Goal: Answer question/provide support: Share knowledge or assist other users

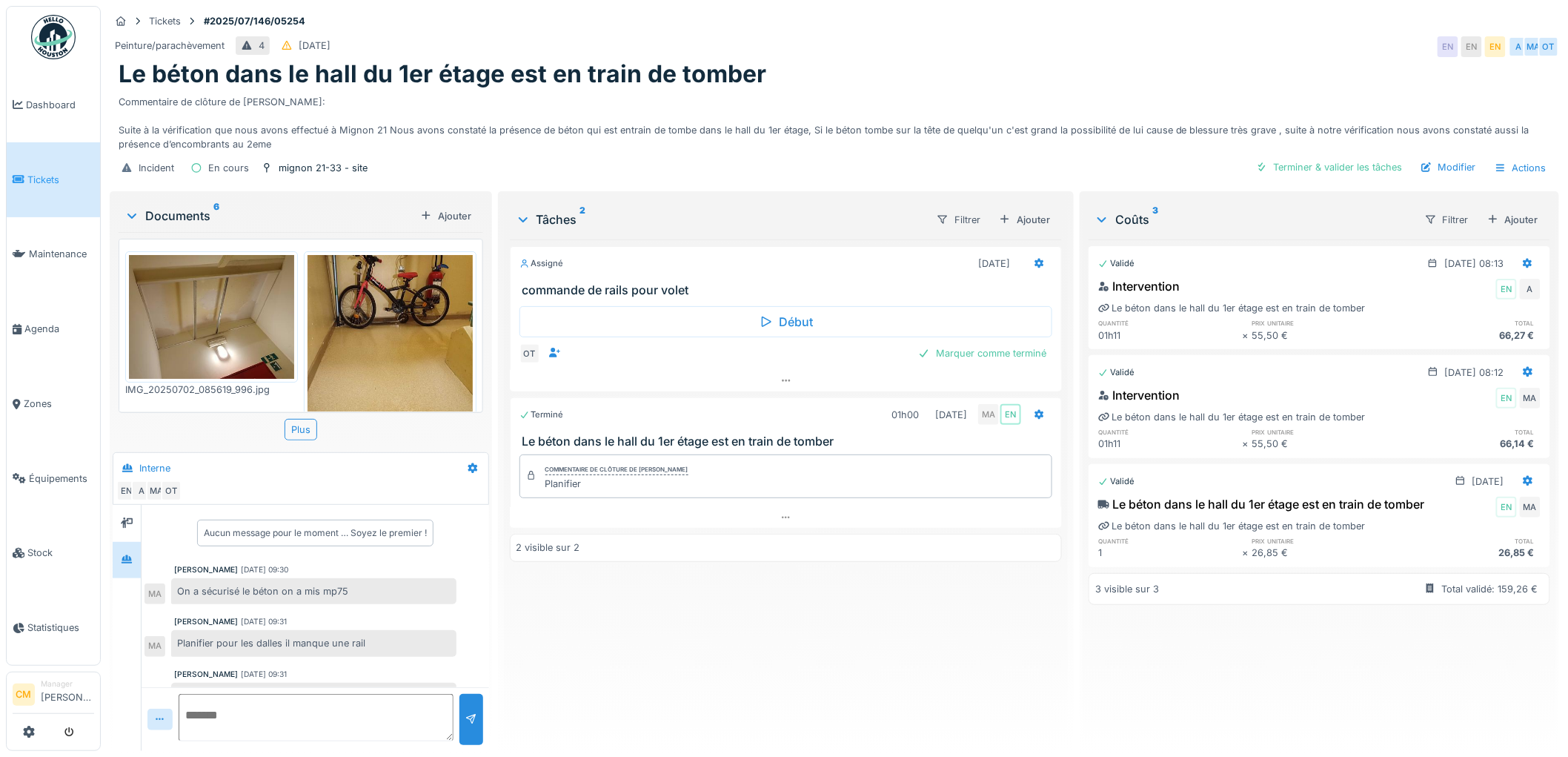
scroll to position [185, 0]
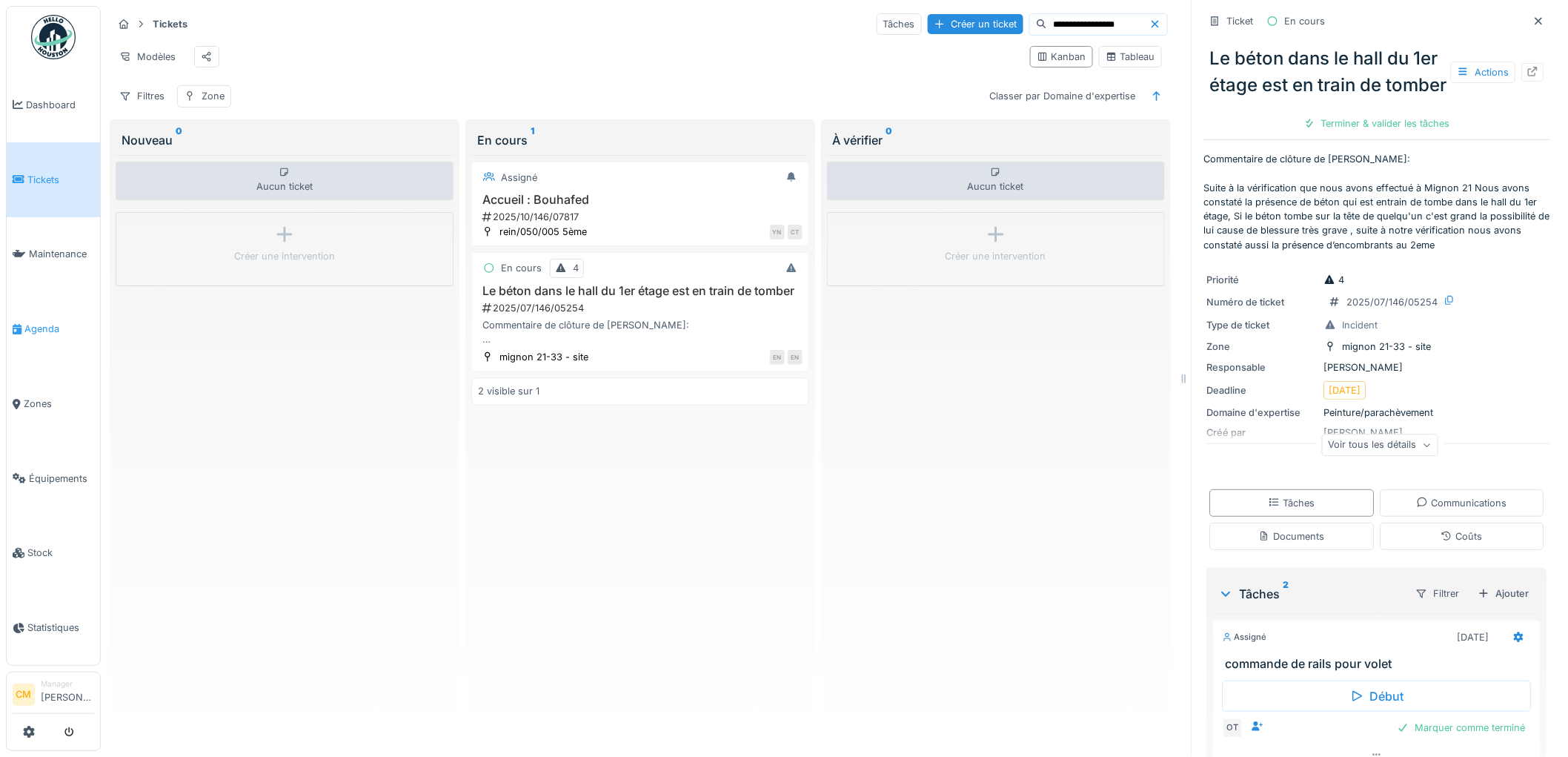
click at [48, 322] on span "Agenda" at bounding box center [60, 329] width 70 height 14
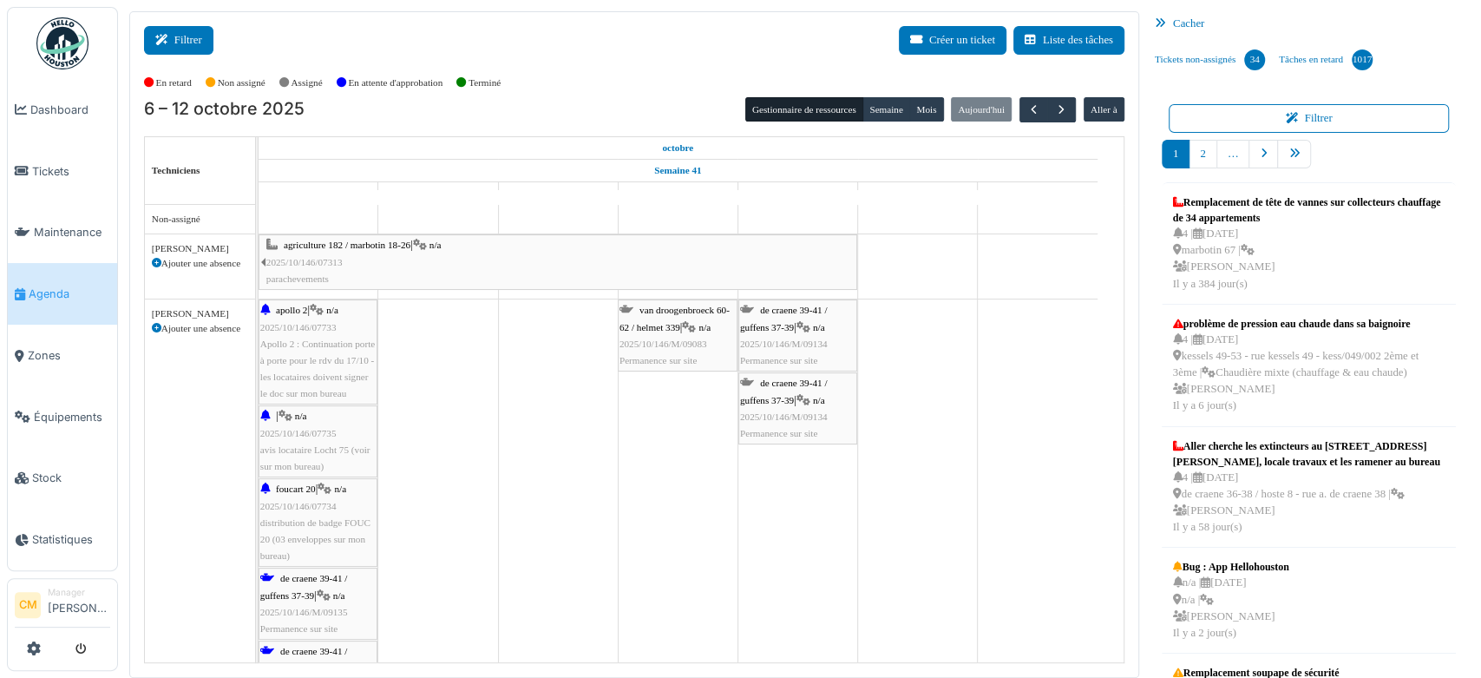
click at [182, 44] on button "Filtrer" at bounding box center [178, 40] width 69 height 29
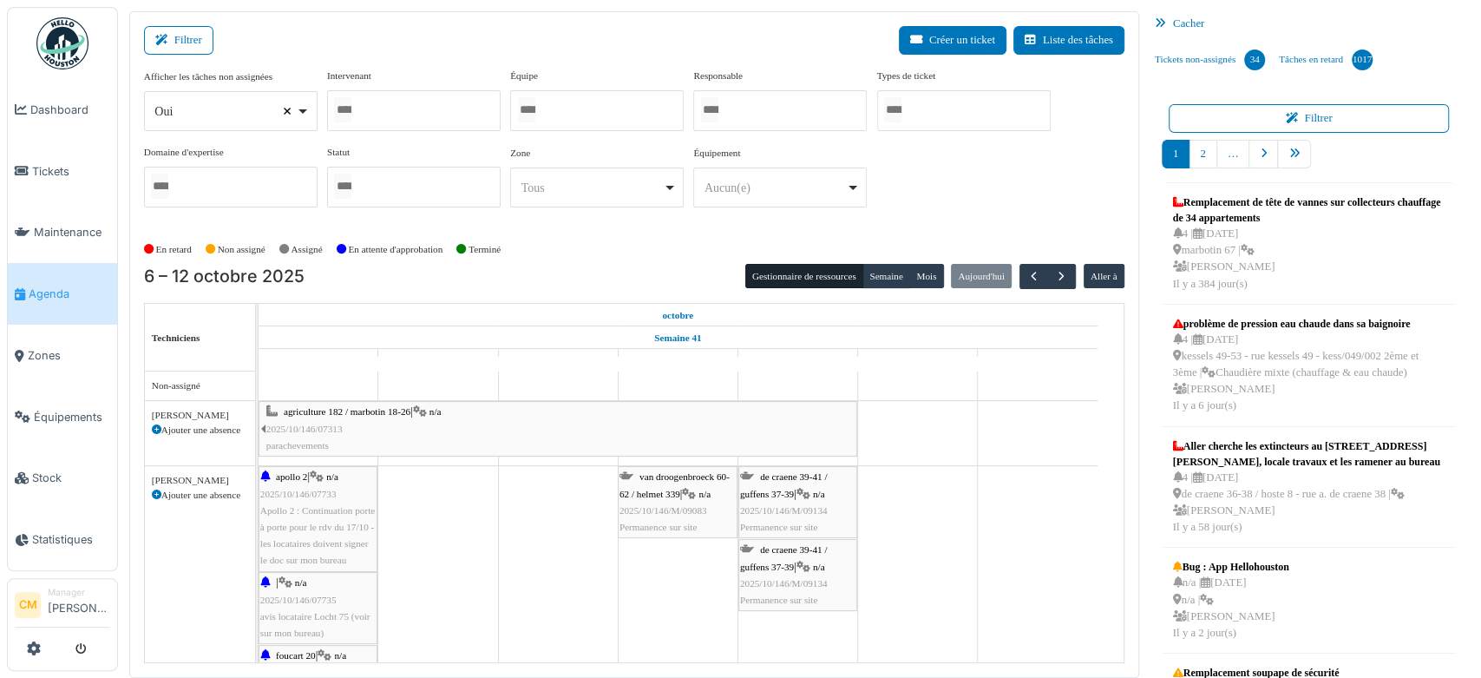
select select
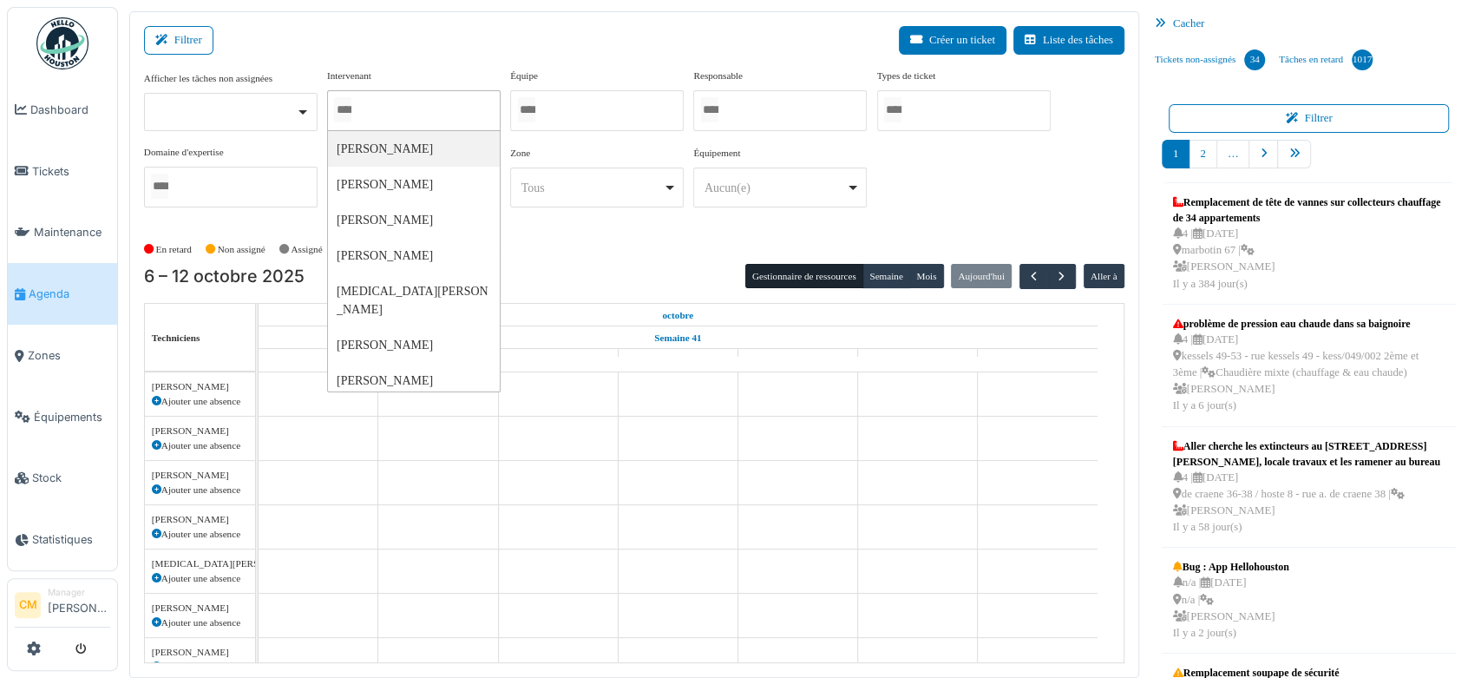
click at [351, 105] on input "Tous" at bounding box center [342, 109] width 17 height 25
type input "******"
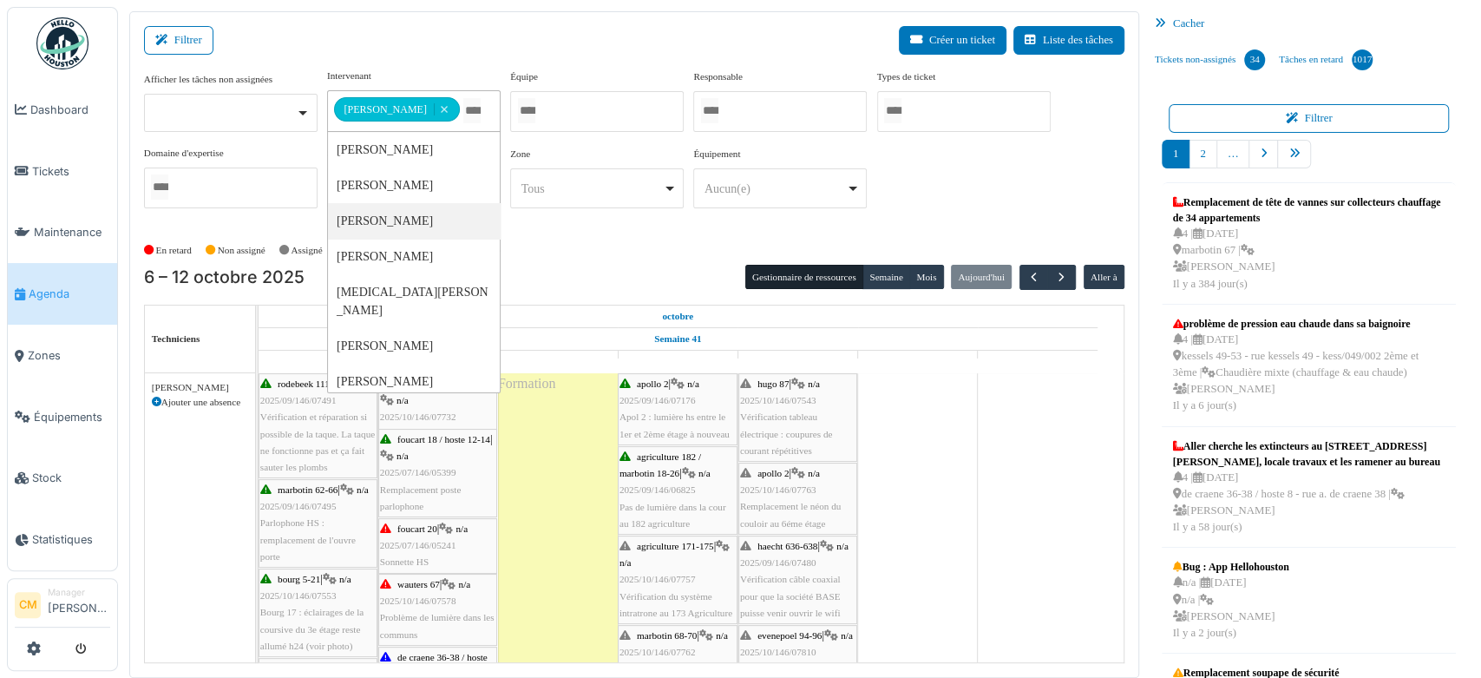
click at [586, 262] on div "En retard Non assigné Assigné En attente d'approbation Terminé" at bounding box center [634, 250] width 981 height 29
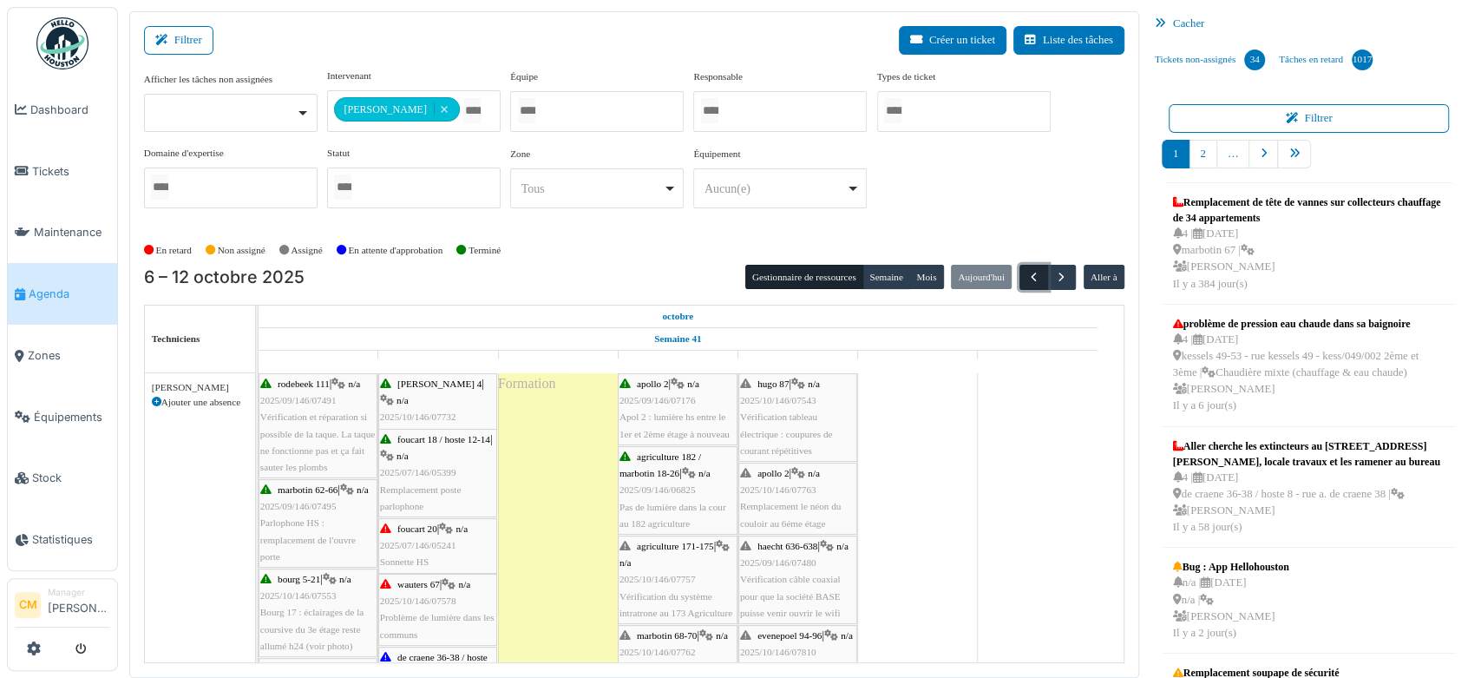
click at [1027, 273] on span "button" at bounding box center [1034, 277] width 15 height 15
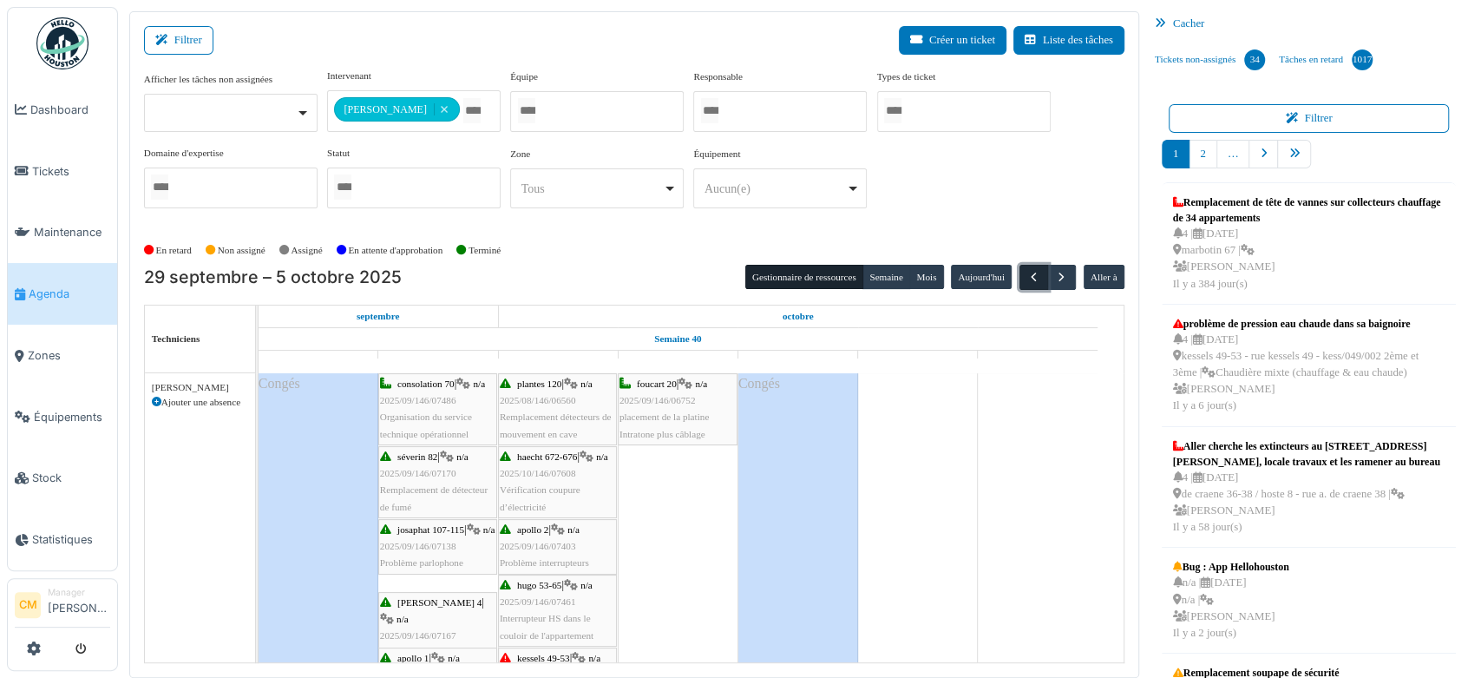
click at [1027, 270] on span "button" at bounding box center [1034, 277] width 15 height 15
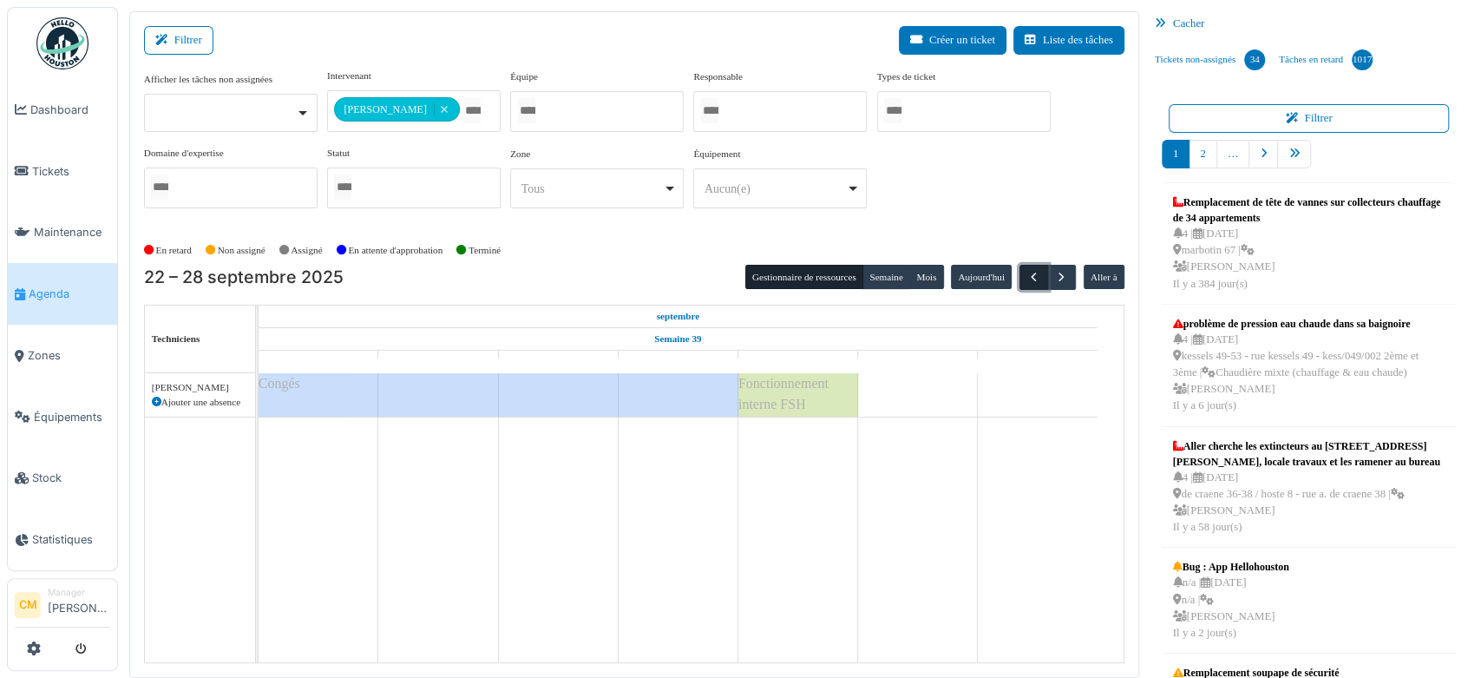
click at [1027, 278] on span "button" at bounding box center [1034, 277] width 15 height 15
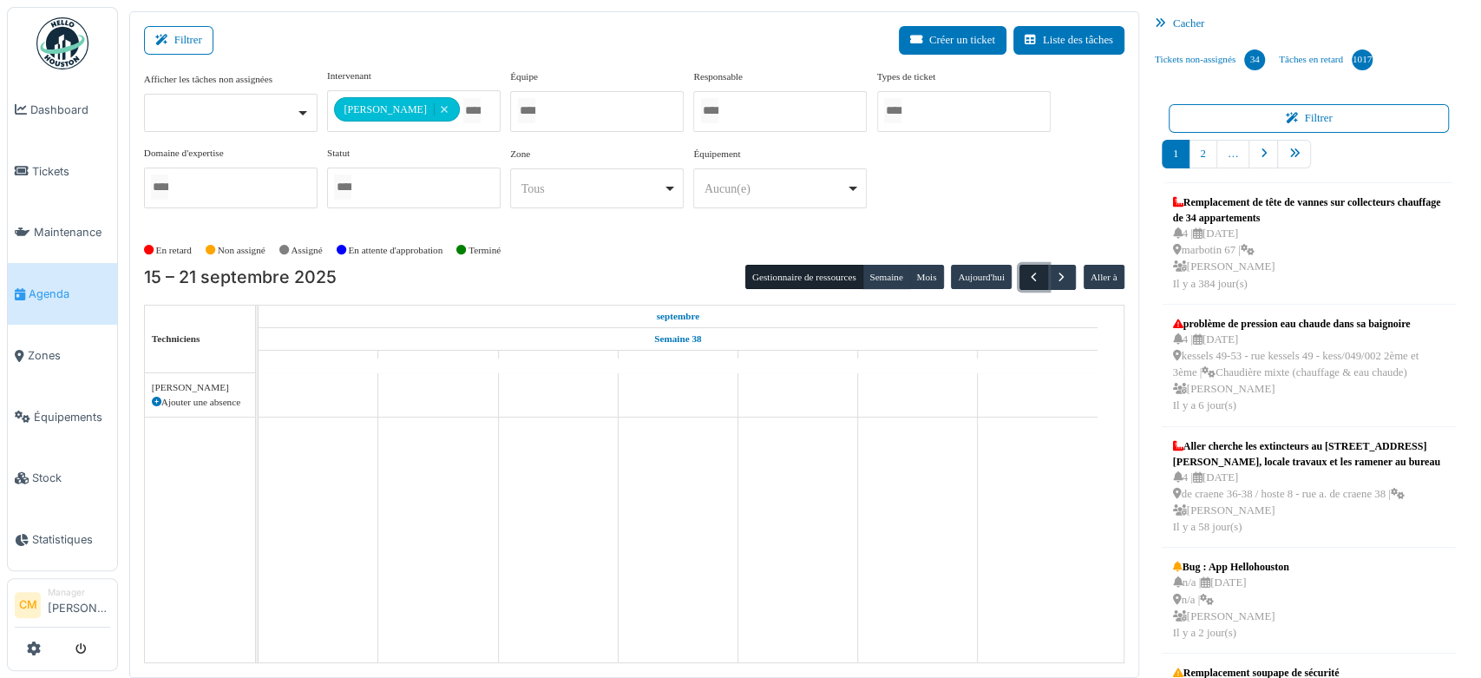
click at [1027, 278] on span "button" at bounding box center [1034, 277] width 15 height 15
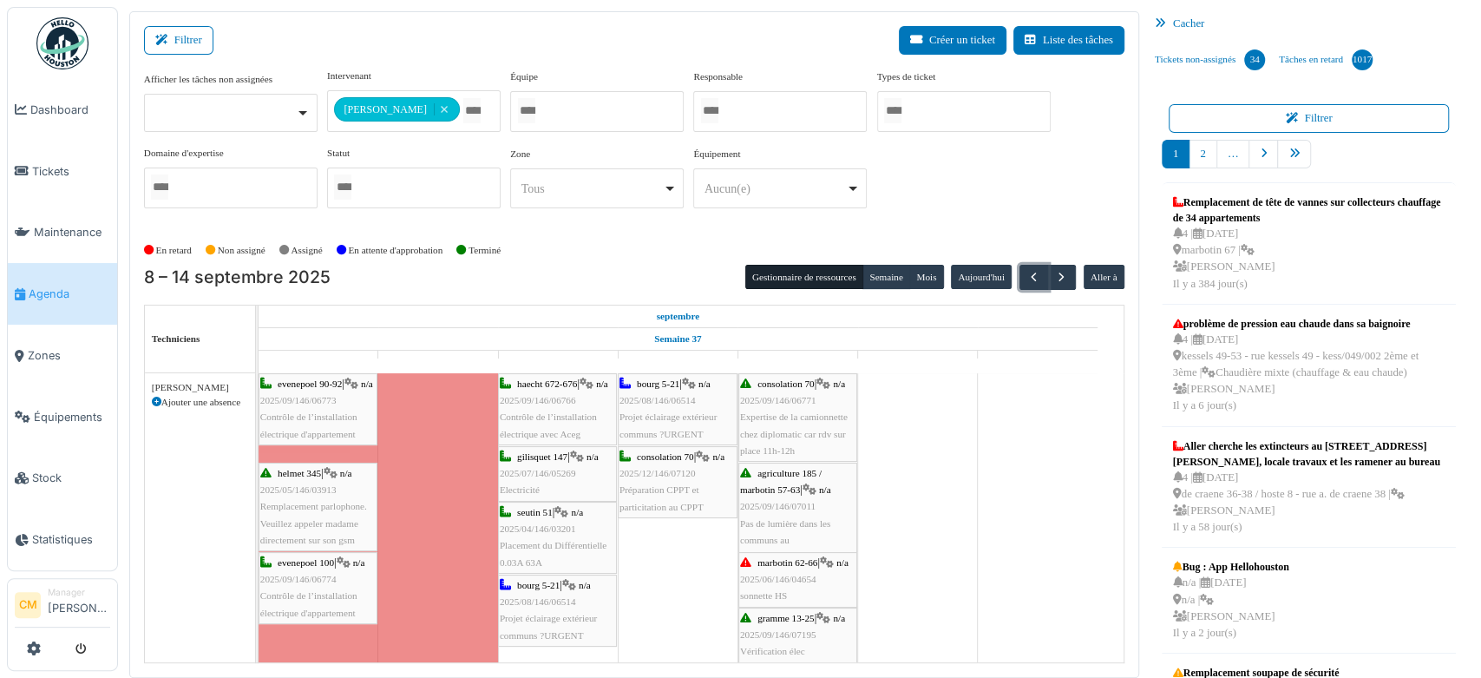
click at [789, 490] on span "agriculture 185 / marbotin 57-63" at bounding box center [781, 481] width 82 height 27
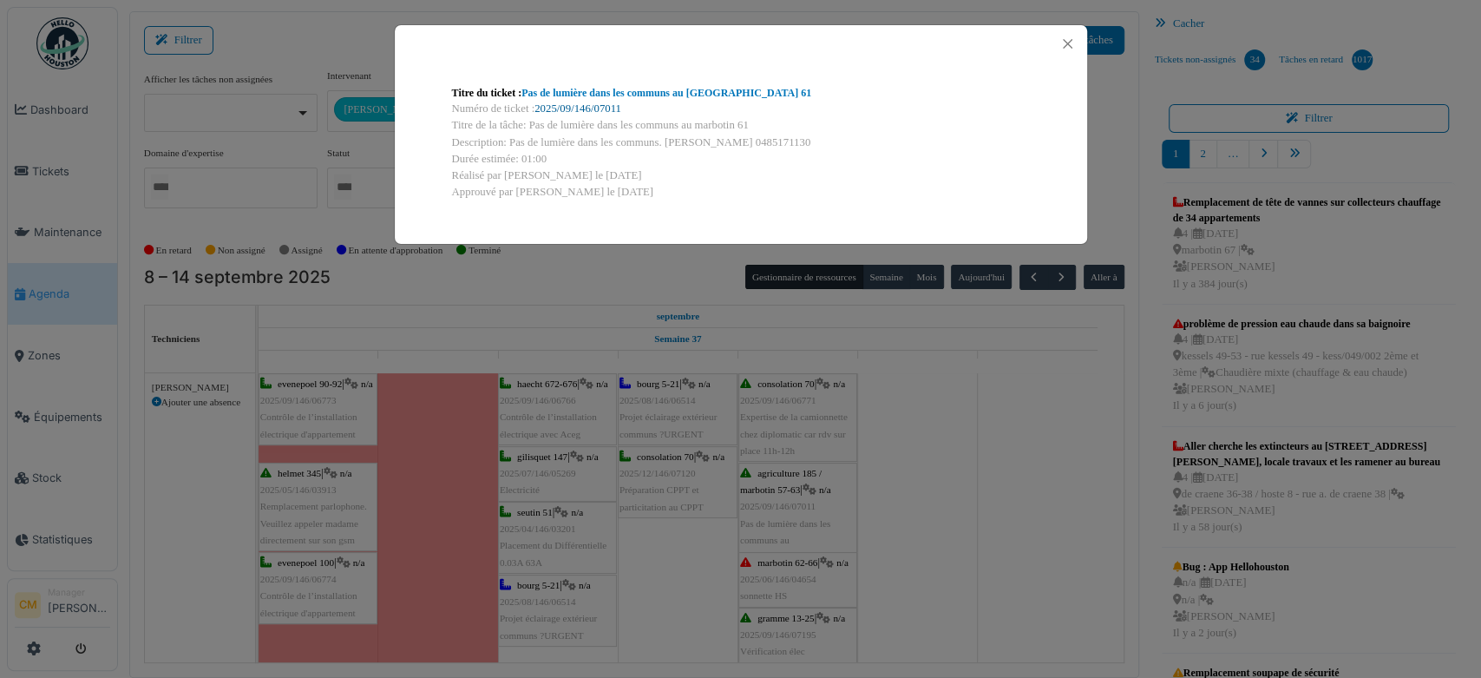
click at [579, 109] on link "2025/09/146/07011" at bounding box center [578, 108] width 87 height 12
click at [1068, 43] on button "Close" at bounding box center [1067, 43] width 23 height 23
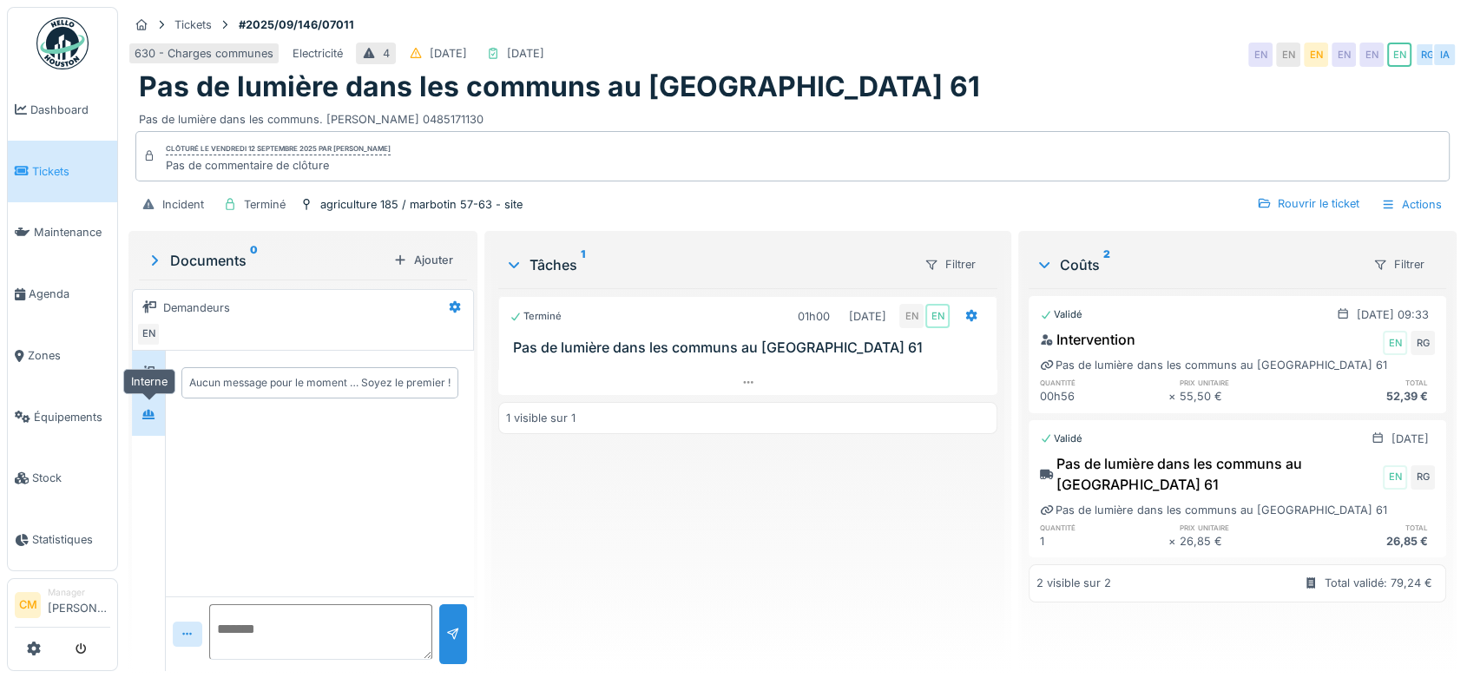
click at [148, 417] on icon at bounding box center [148, 415] width 12 height 10
click at [259, 636] on textarea at bounding box center [320, 632] width 223 height 56
click at [1278, 207] on div "Rouvrir le ticket" at bounding box center [1308, 203] width 116 height 23
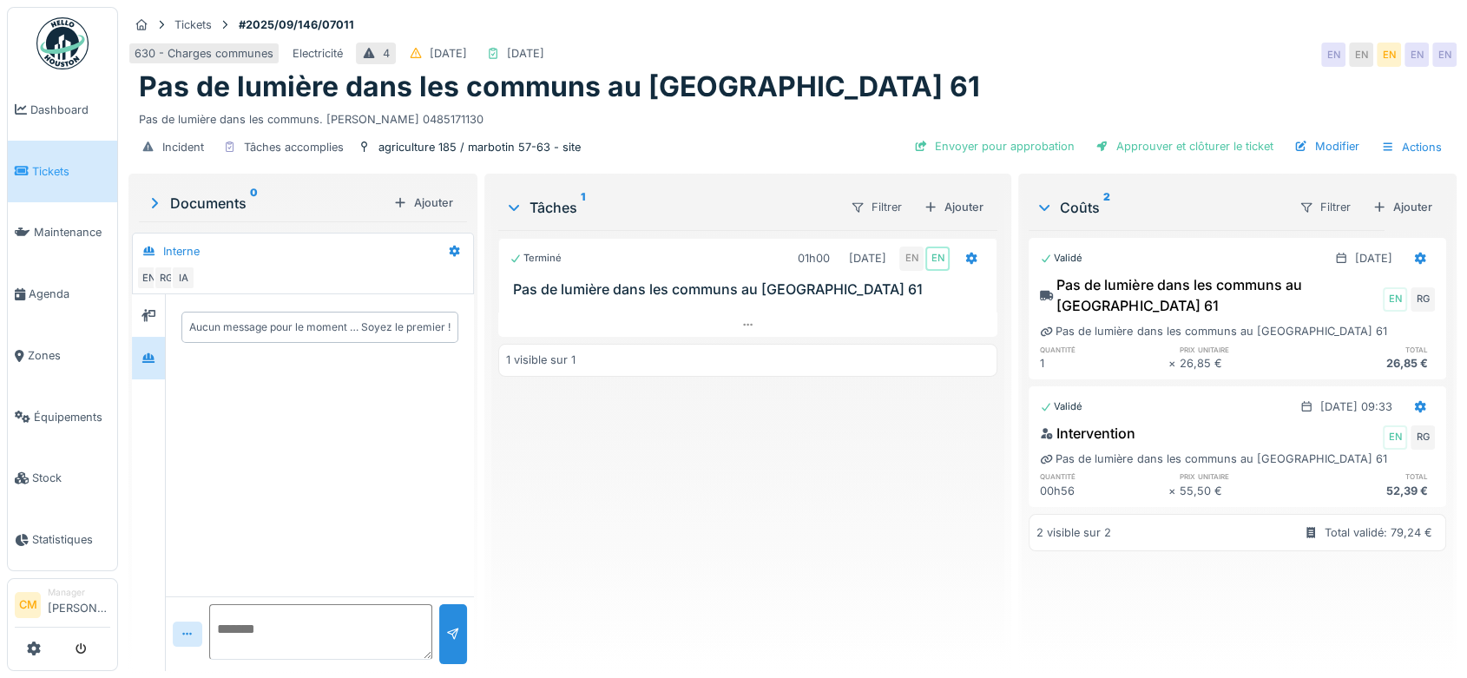
click at [248, 630] on textarea at bounding box center [320, 632] width 223 height 56
type textarea "**********"
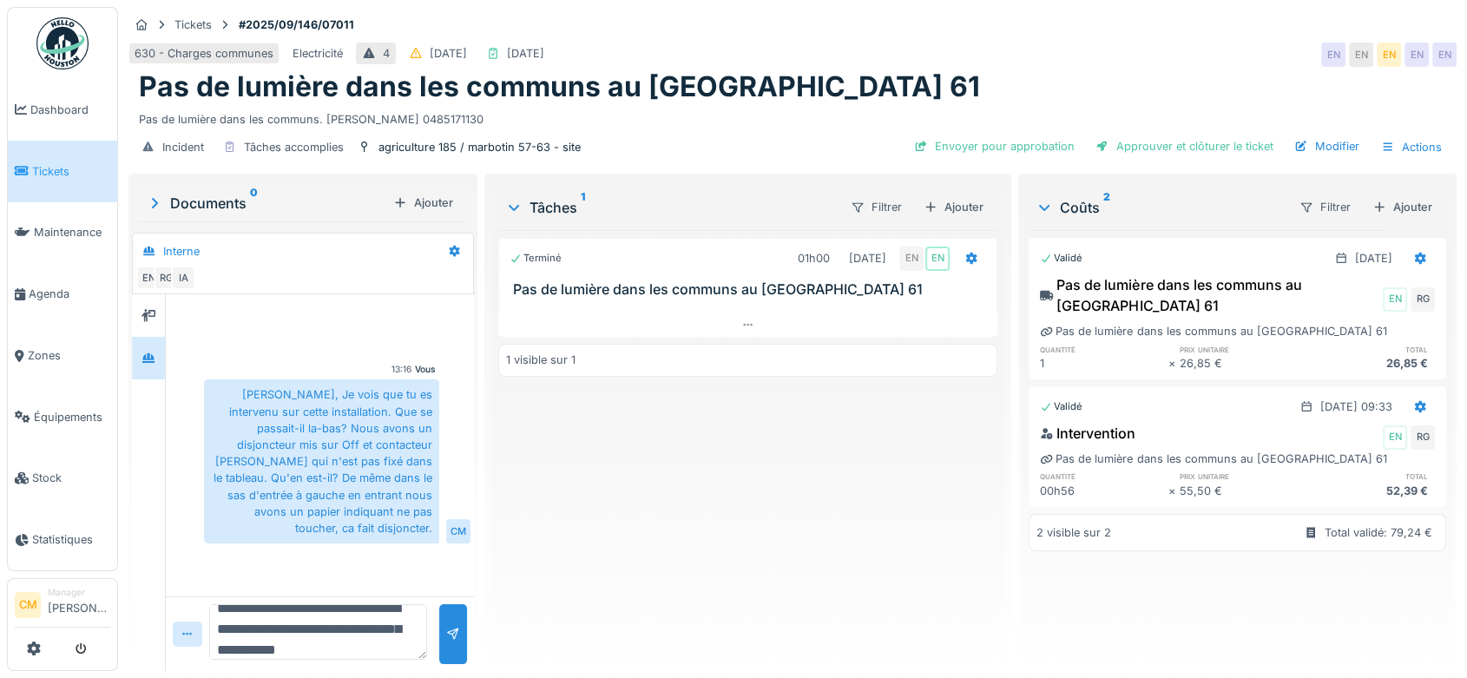
scroll to position [42, 0]
type textarea "**********"
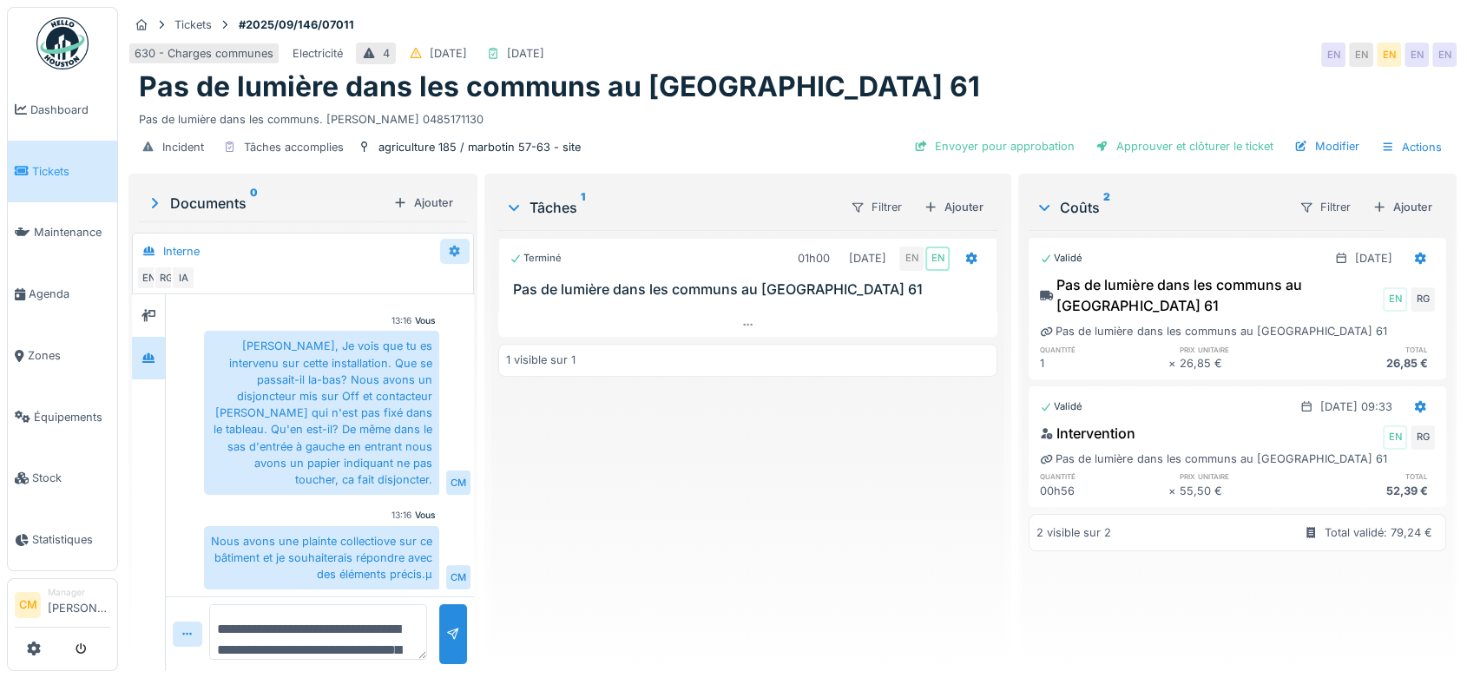
click at [450, 253] on icon at bounding box center [455, 251] width 11 height 12
click at [485, 294] on div "Modifier" at bounding box center [522, 289] width 162 height 26
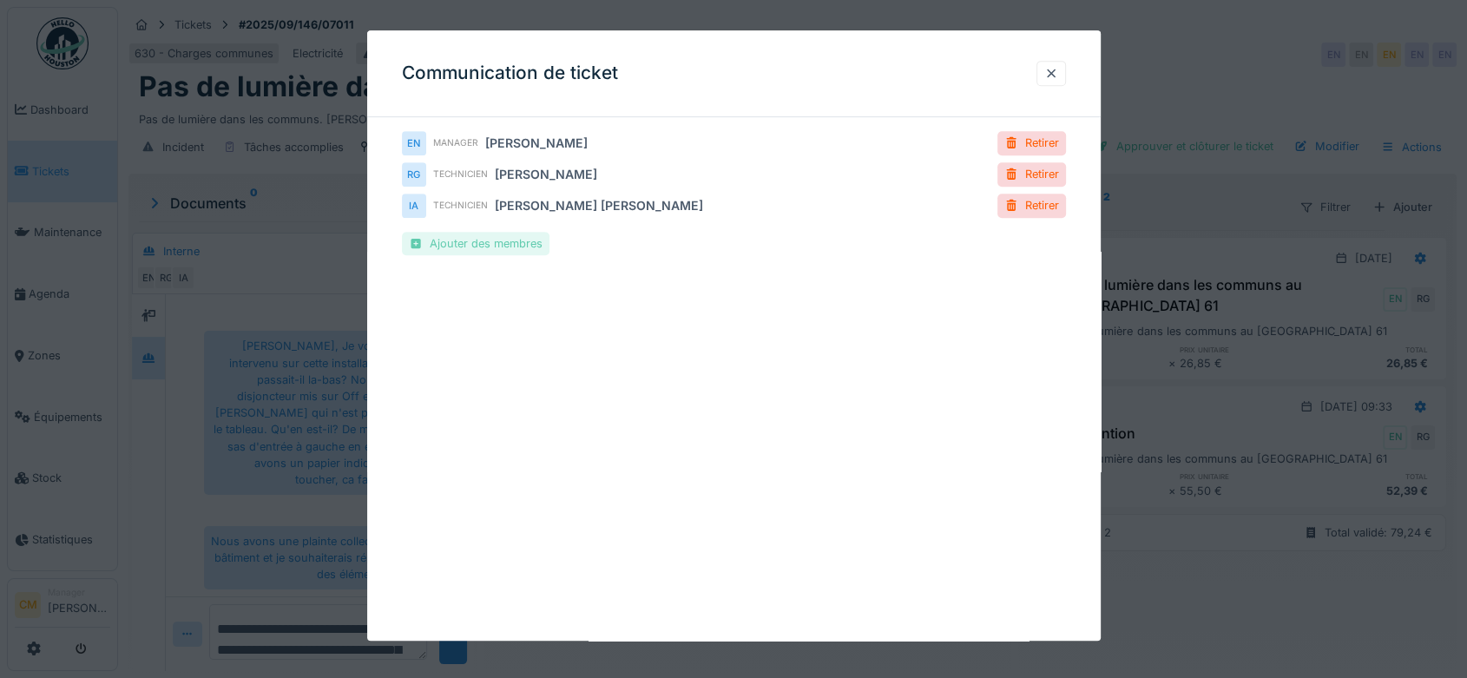
click at [463, 242] on div "Ajouter des membres" at bounding box center [476, 243] width 148 height 23
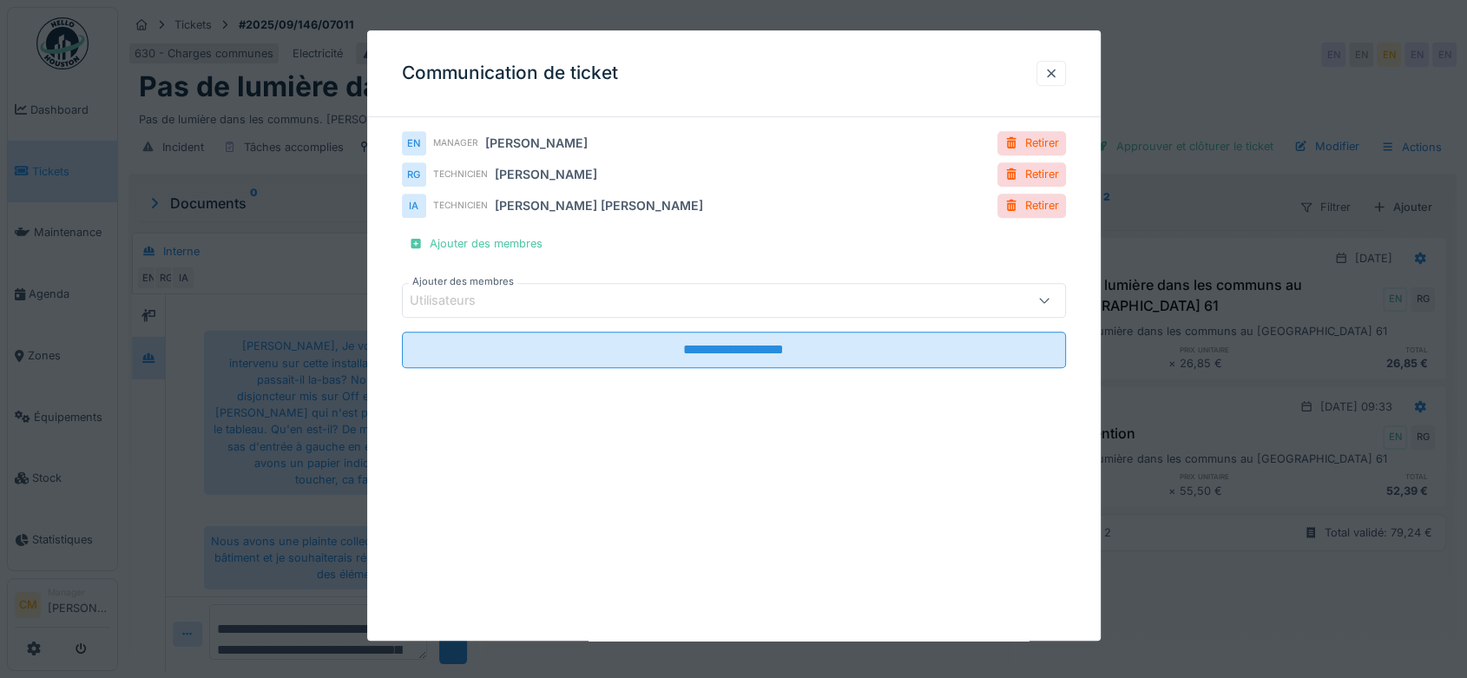
click at [448, 296] on div "Utilisateurs" at bounding box center [455, 301] width 90 height 19
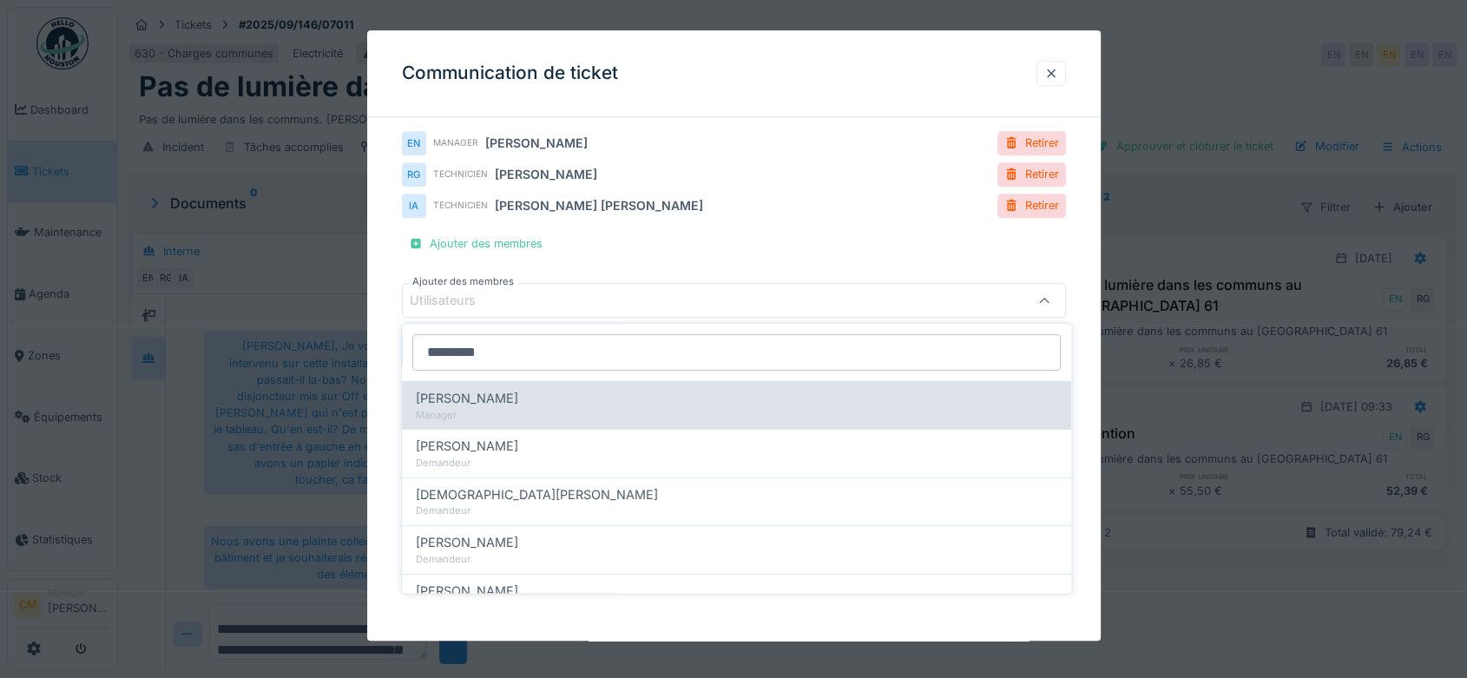
type input "*********"
click at [458, 396] on span "[PERSON_NAME]" at bounding box center [467, 398] width 102 height 19
type input "****"
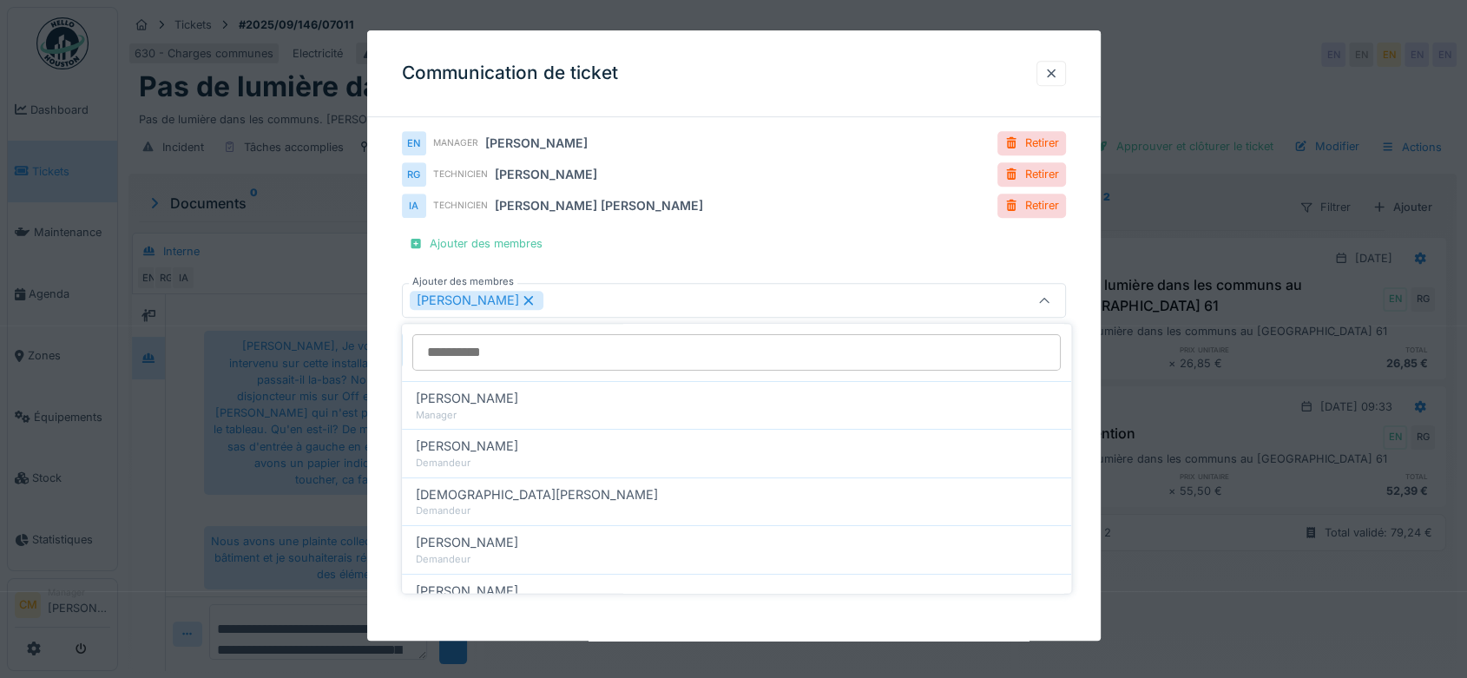
click at [654, 299] on div "[PERSON_NAME]" at bounding box center [694, 300] width 569 height 19
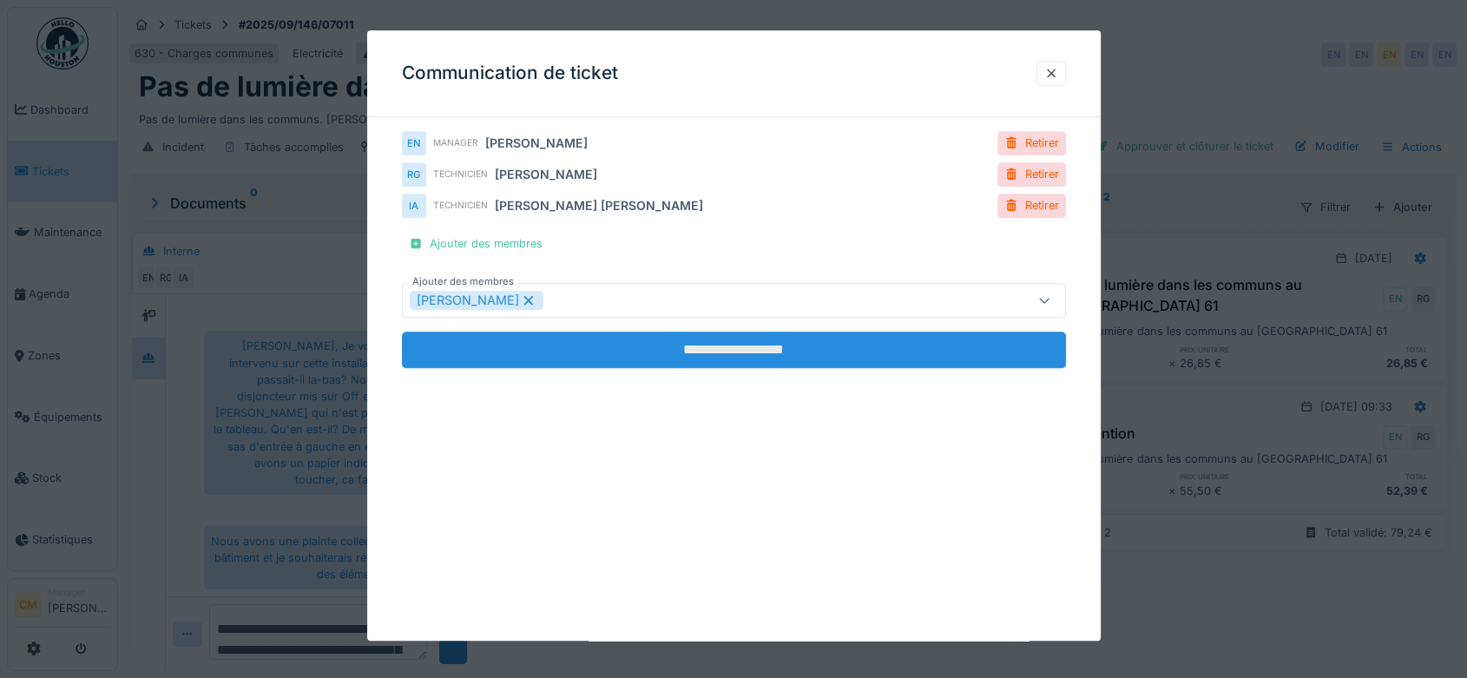
click at [732, 346] on input "**********" at bounding box center [734, 350] width 664 height 36
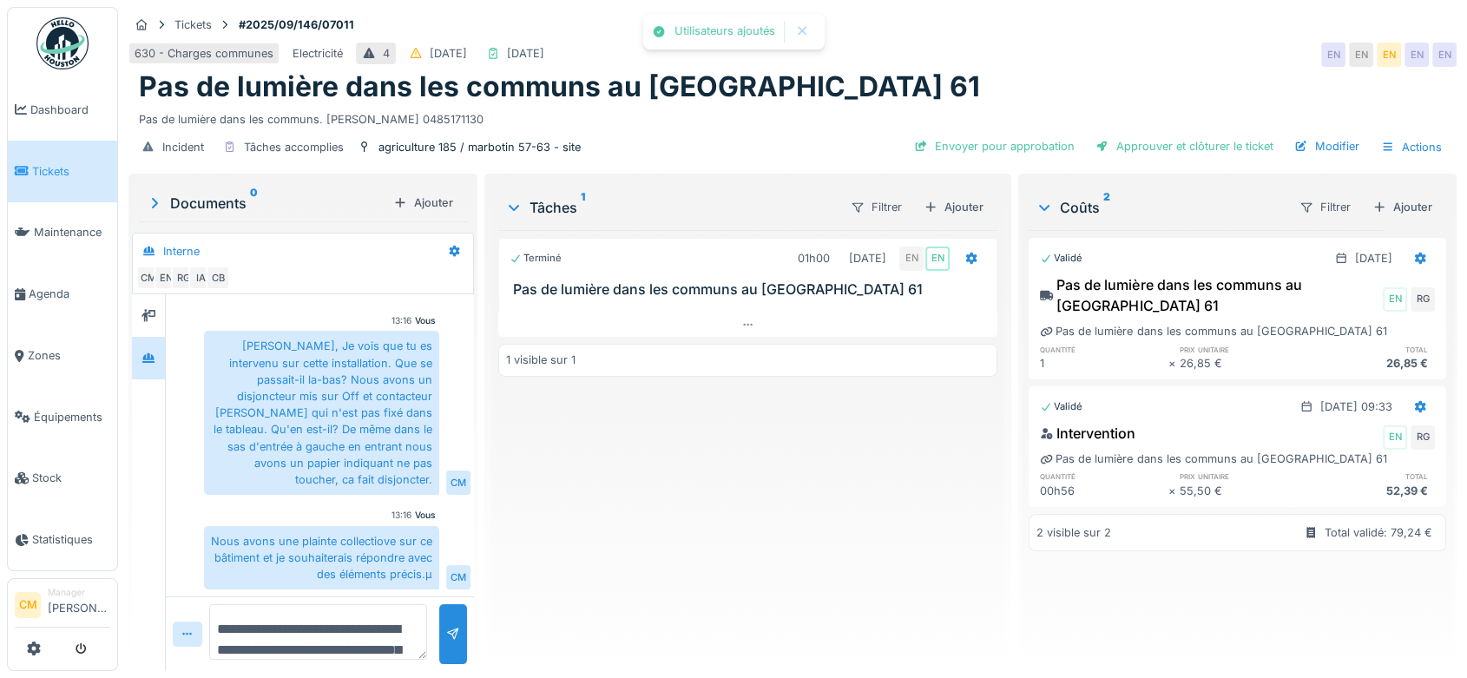
click at [253, 627] on textarea "**********" at bounding box center [318, 632] width 218 height 56
click at [273, 646] on textarea "**********" at bounding box center [318, 632] width 218 height 56
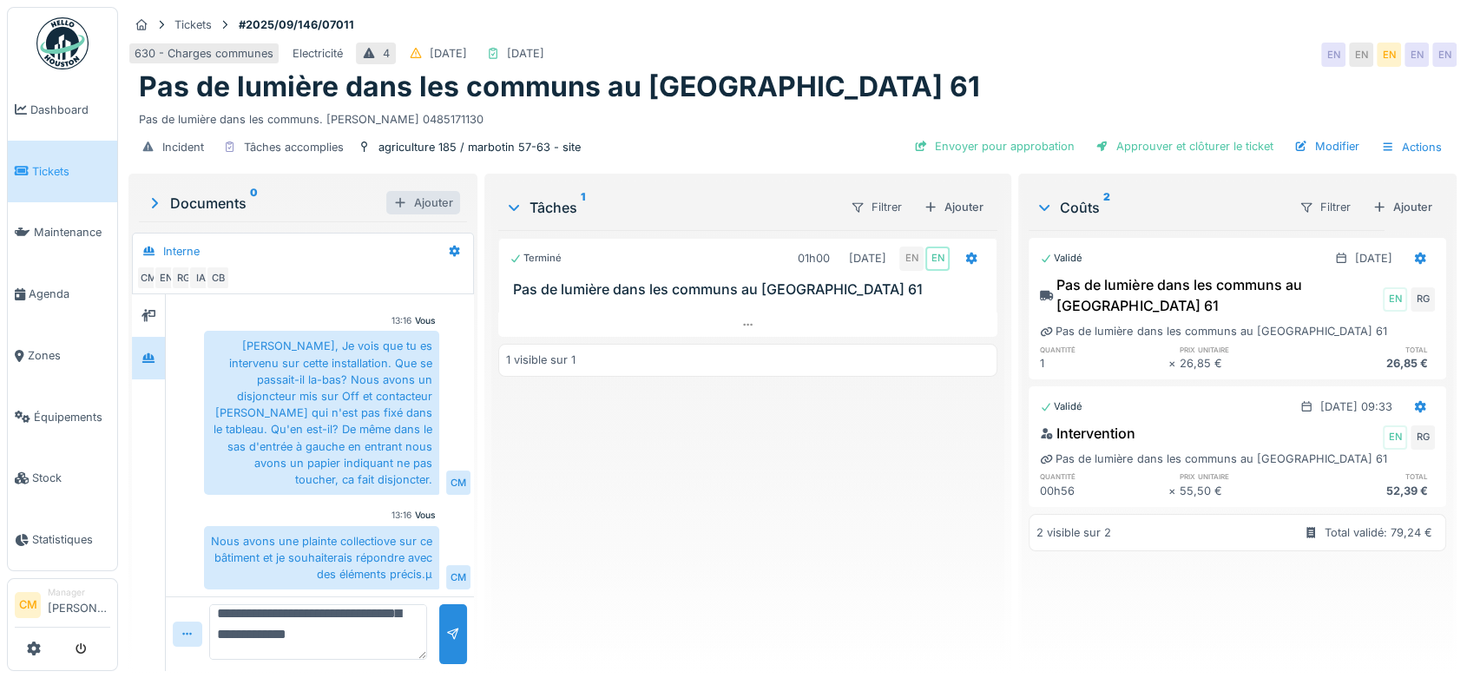
type textarea "**********"
click at [424, 200] on div "Ajouter" at bounding box center [423, 202] width 74 height 23
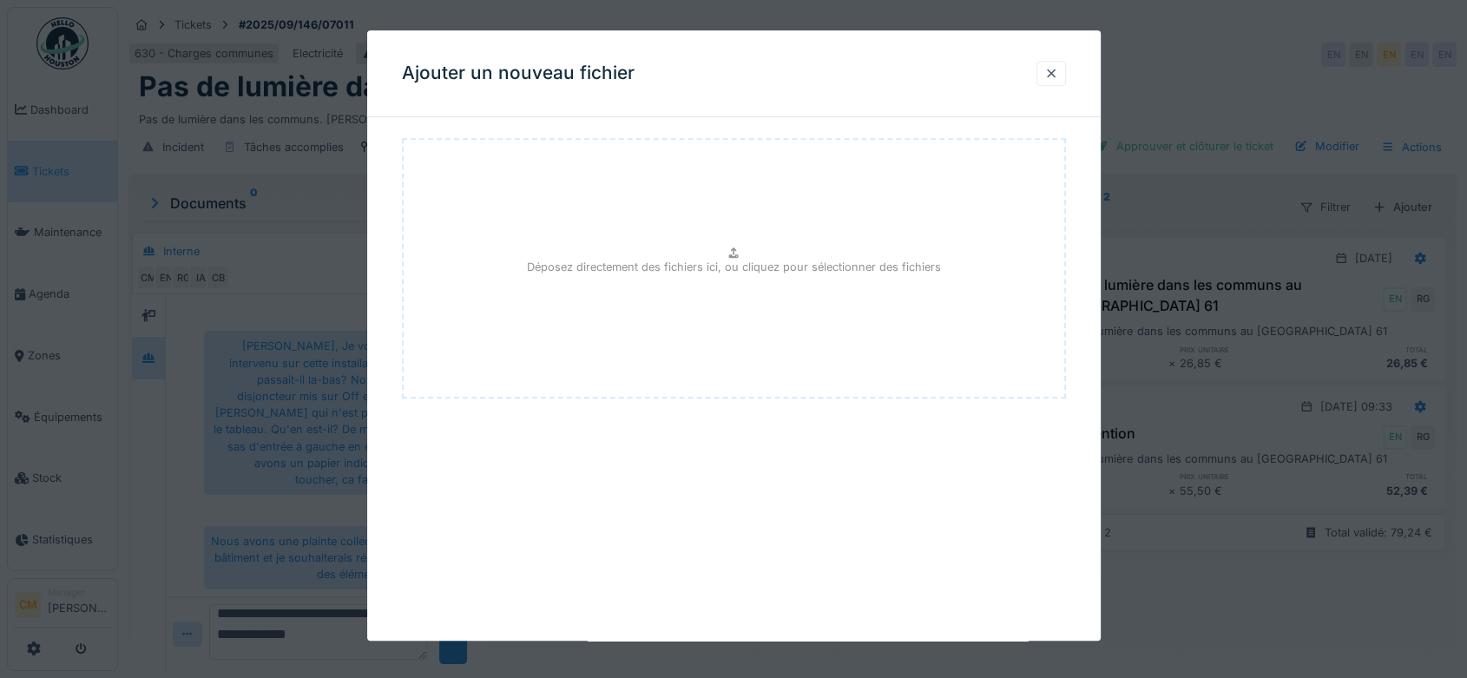
click at [673, 266] on p "Déposez directement des fichiers ici, ou cliquez pour sélectionner des fichiers" at bounding box center [734, 267] width 414 height 16
click at [762, 262] on p "Déposez directement des fichiers ici, ou cliquez pour sélectionner des fichiers" at bounding box center [734, 267] width 414 height 16
type input "**********"
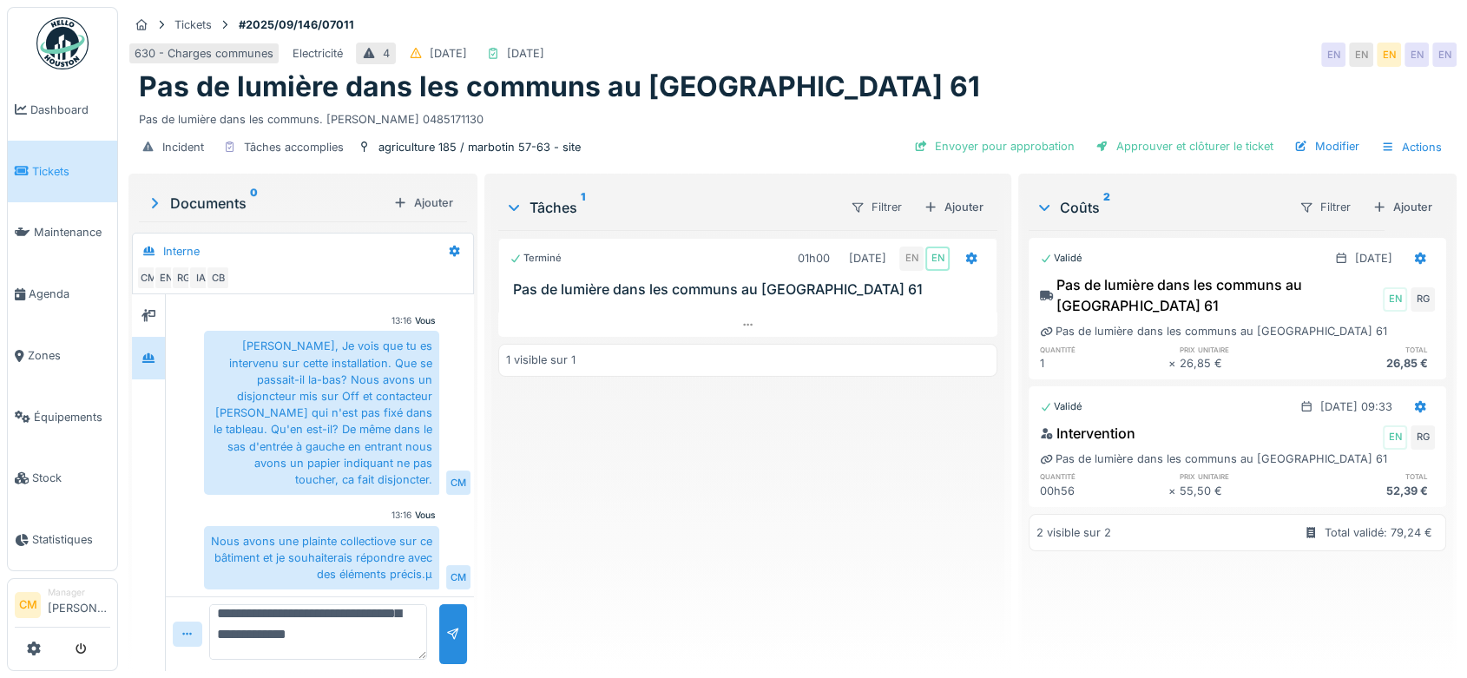
click at [183, 195] on div "Documents 0" at bounding box center [266, 203] width 240 height 21
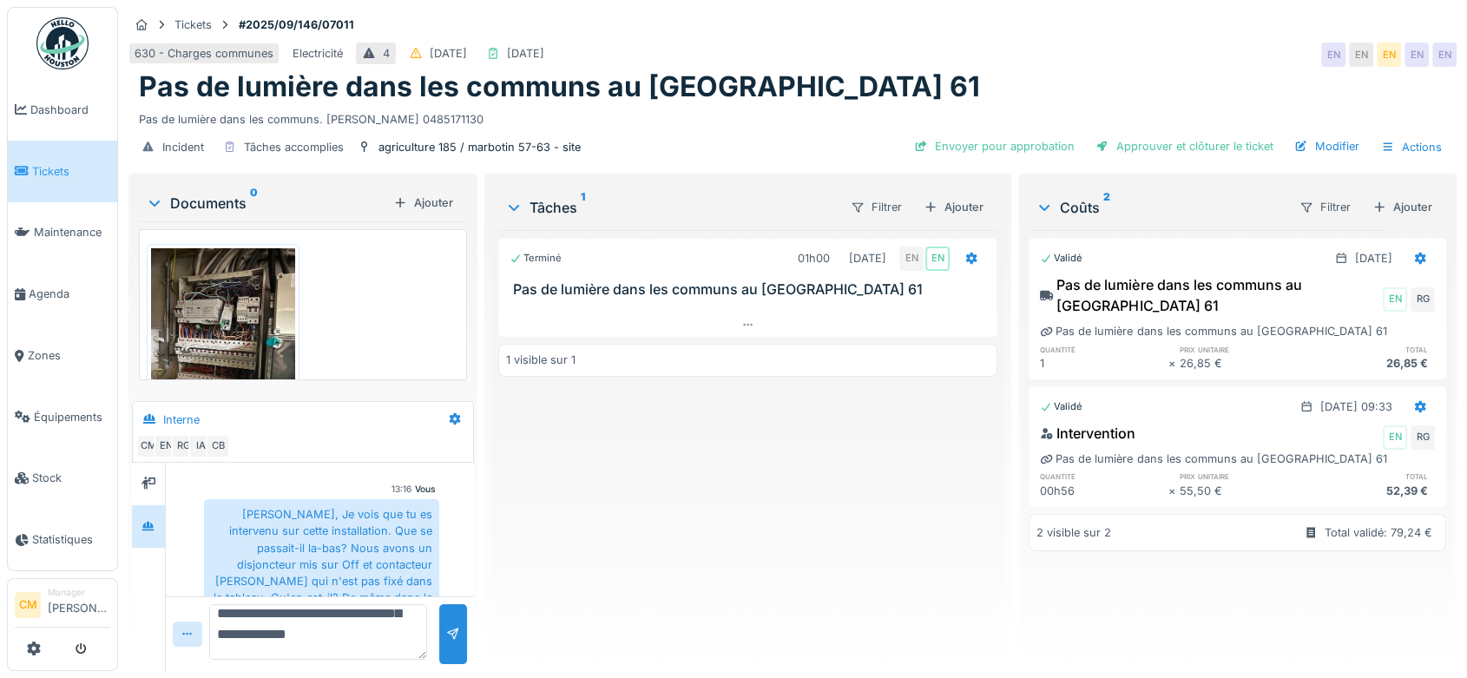
click at [220, 307] on img at bounding box center [223, 344] width 144 height 192
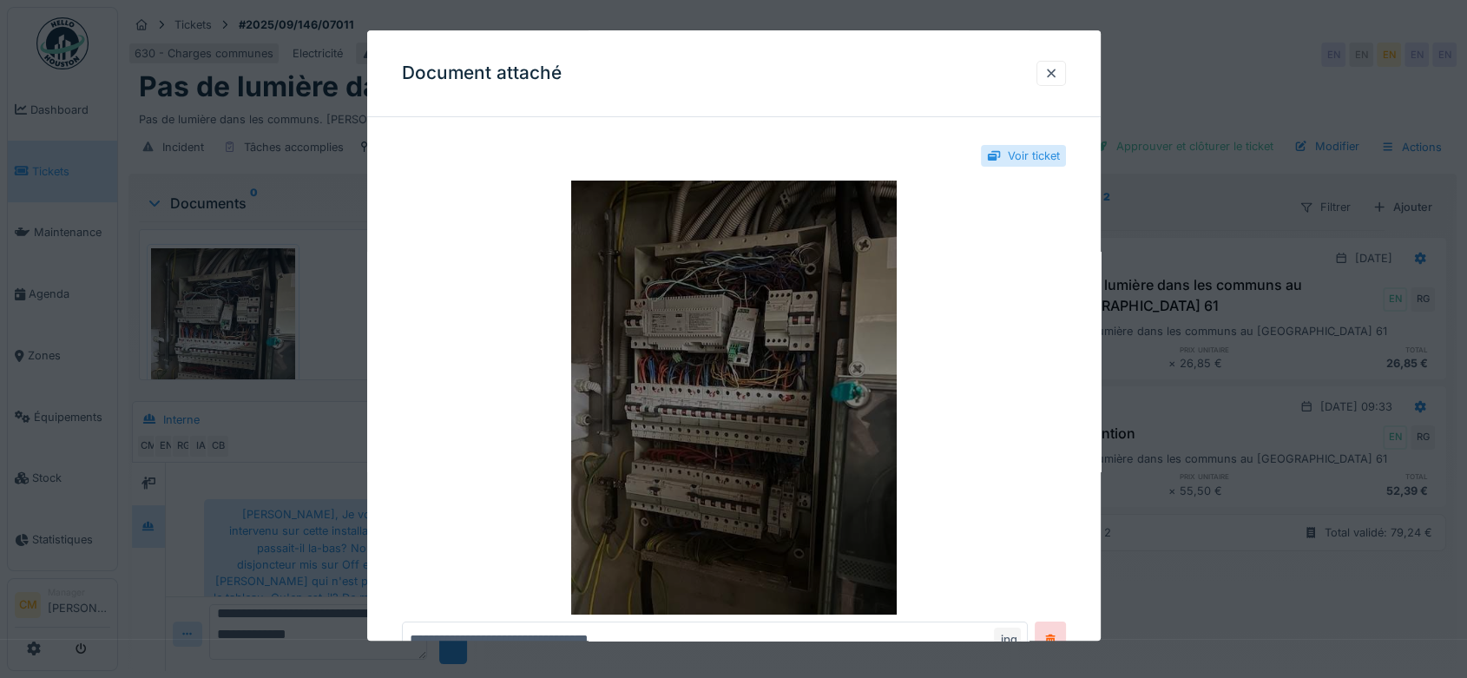
click at [733, 394] on img at bounding box center [734, 398] width 664 height 434
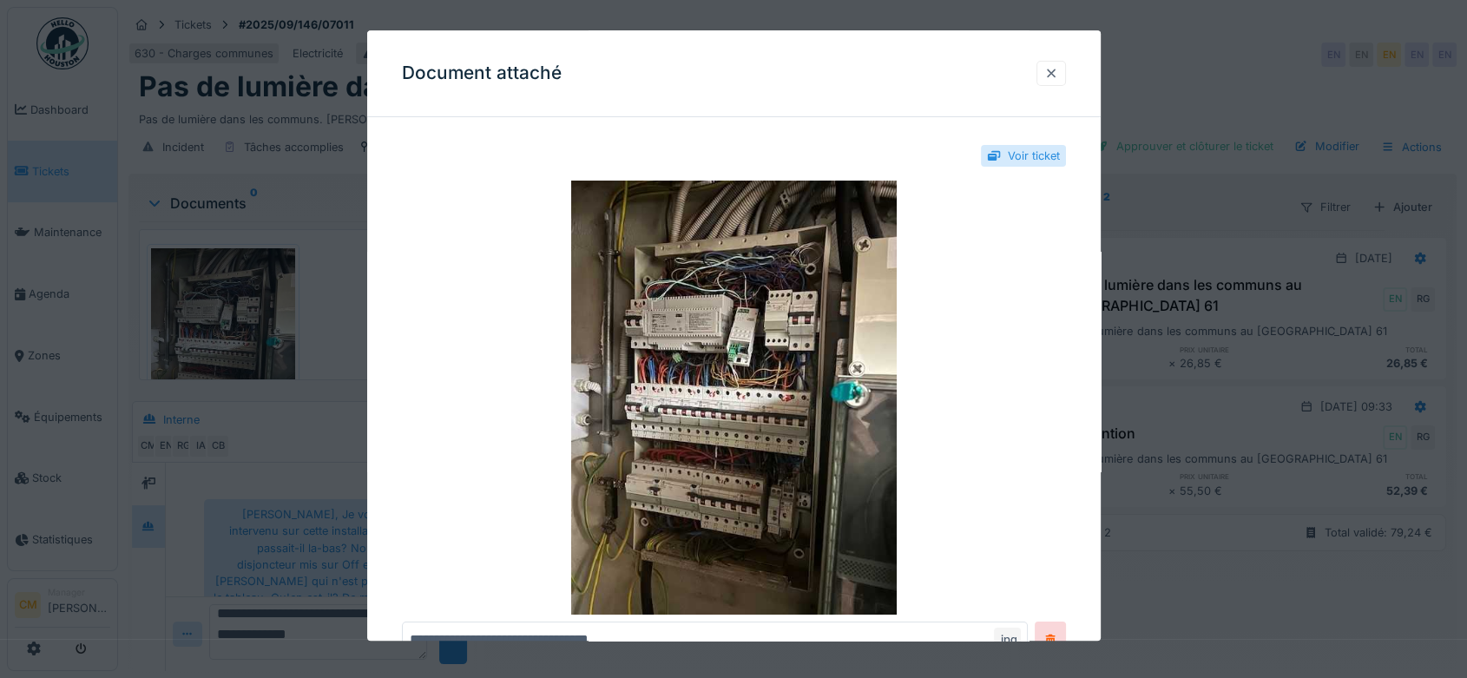
click at [1057, 76] on div at bounding box center [1051, 73] width 14 height 16
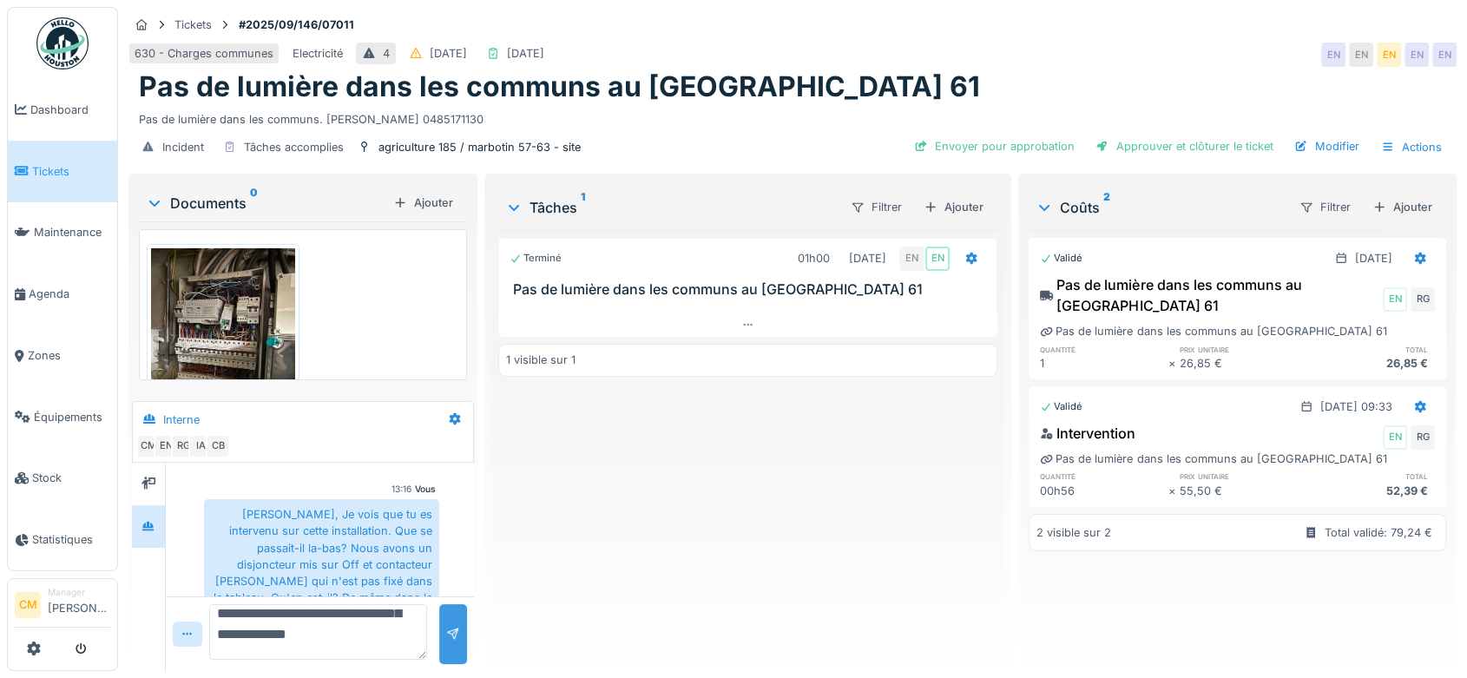
click at [450, 637] on div at bounding box center [453, 634] width 14 height 16
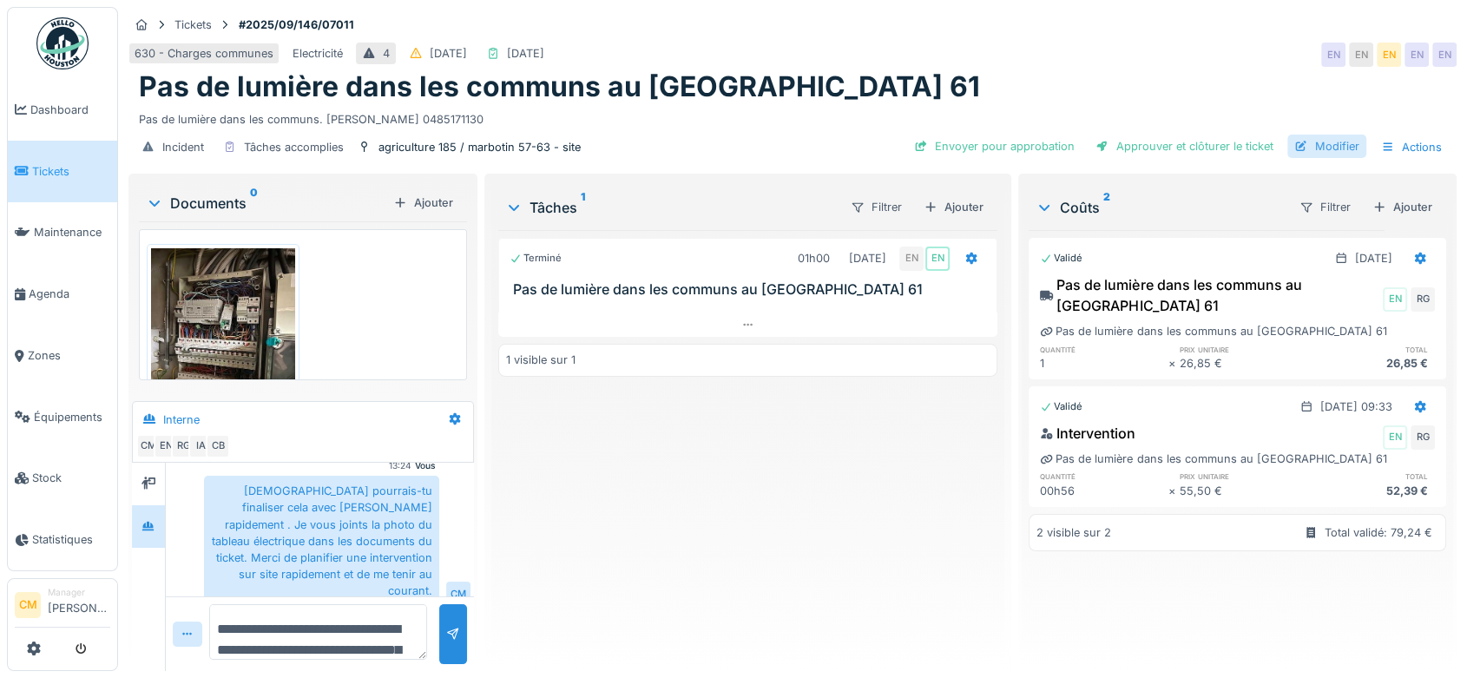
click at [1326, 148] on div "Modifier" at bounding box center [1326, 146] width 79 height 23
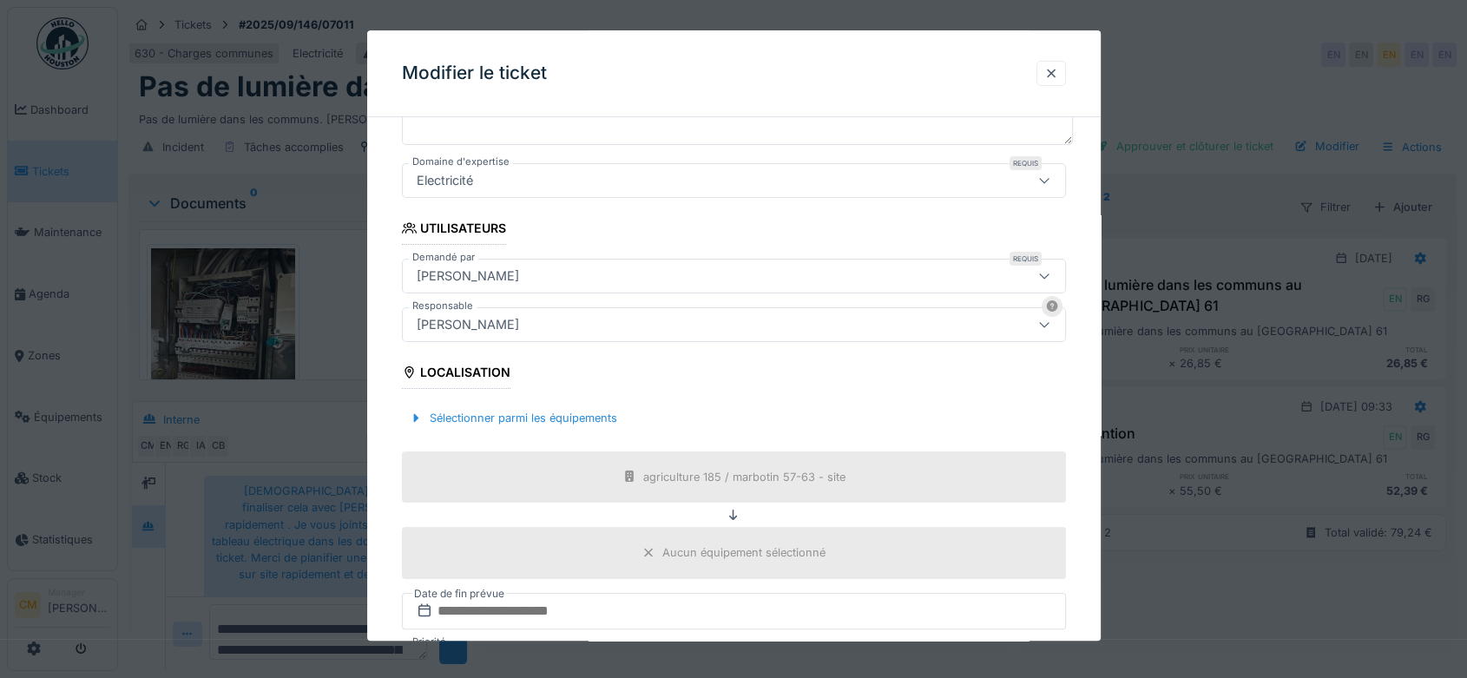
scroll to position [524, 0]
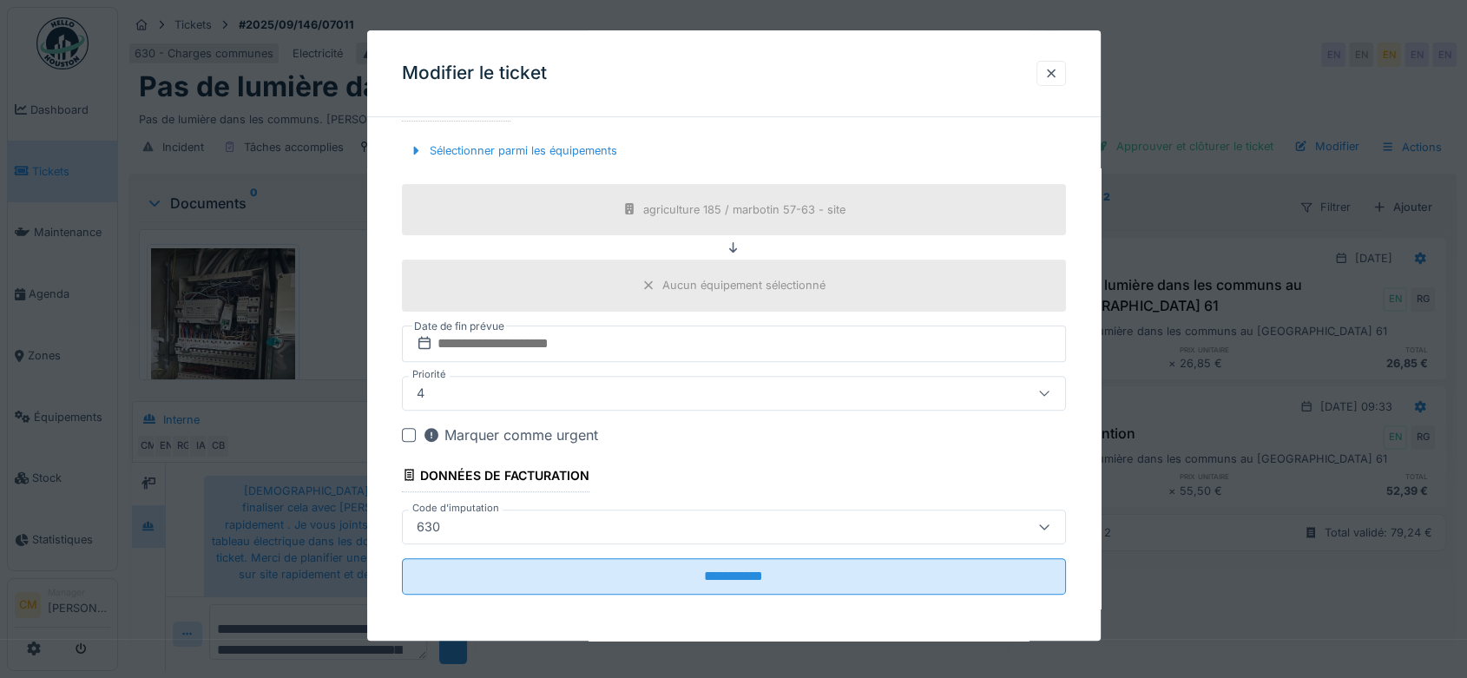
click at [719, 283] on div "Aucun équipement sélectionné" at bounding box center [743, 286] width 163 height 16
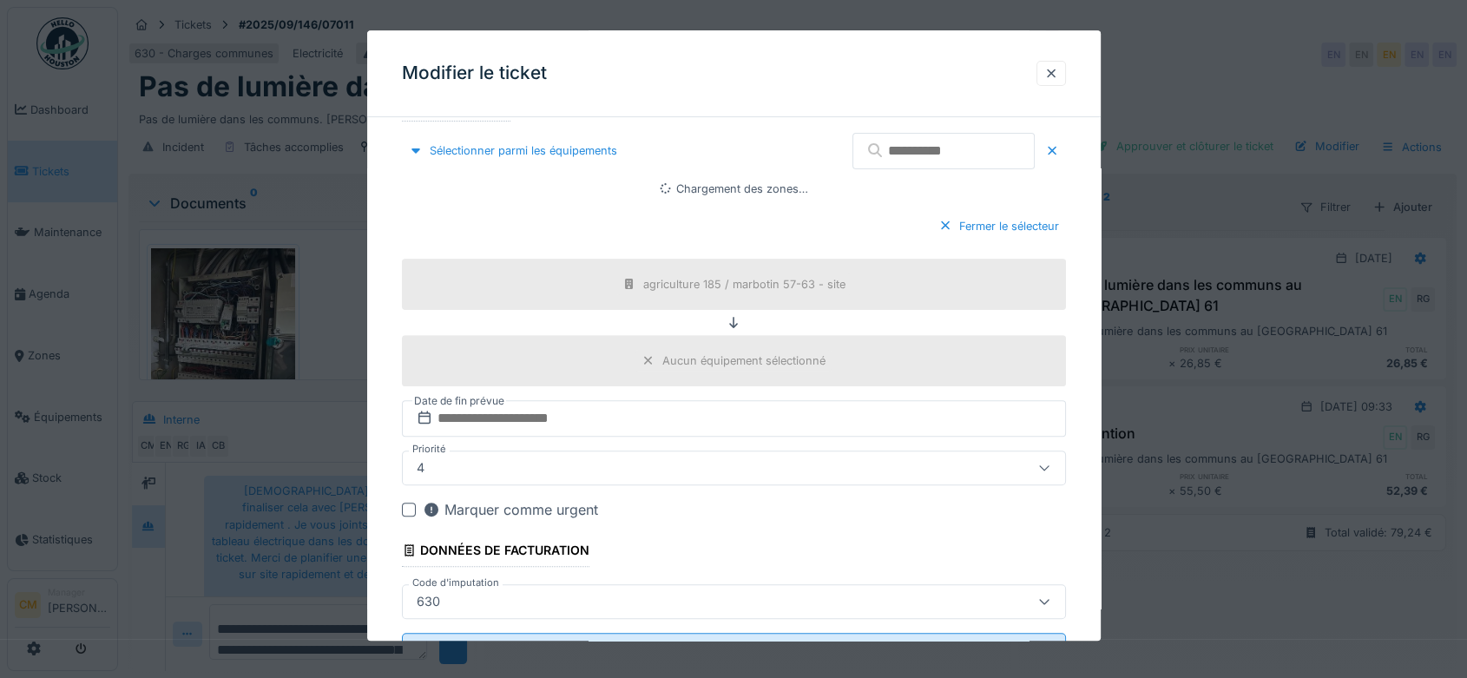
click at [754, 361] on div "Aucun équipement sélectionné" at bounding box center [743, 360] width 163 height 16
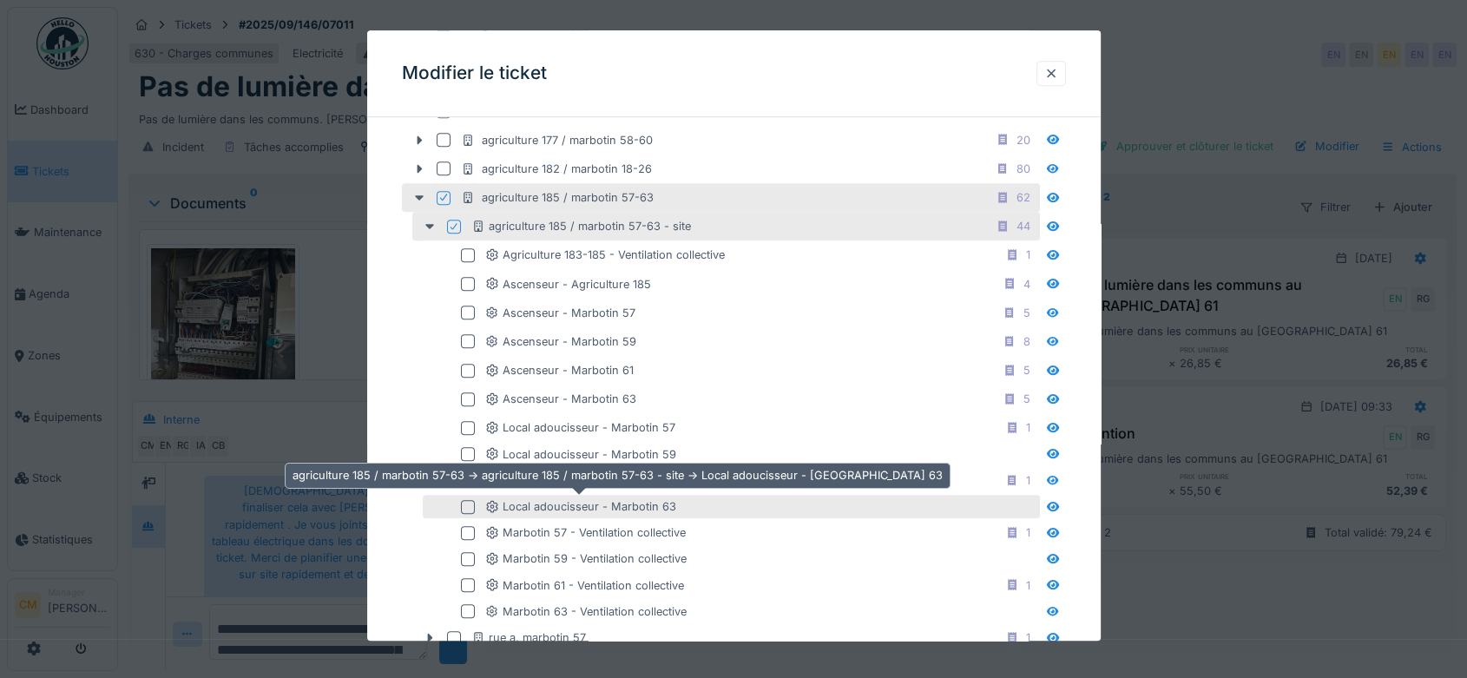
scroll to position [1007, 0]
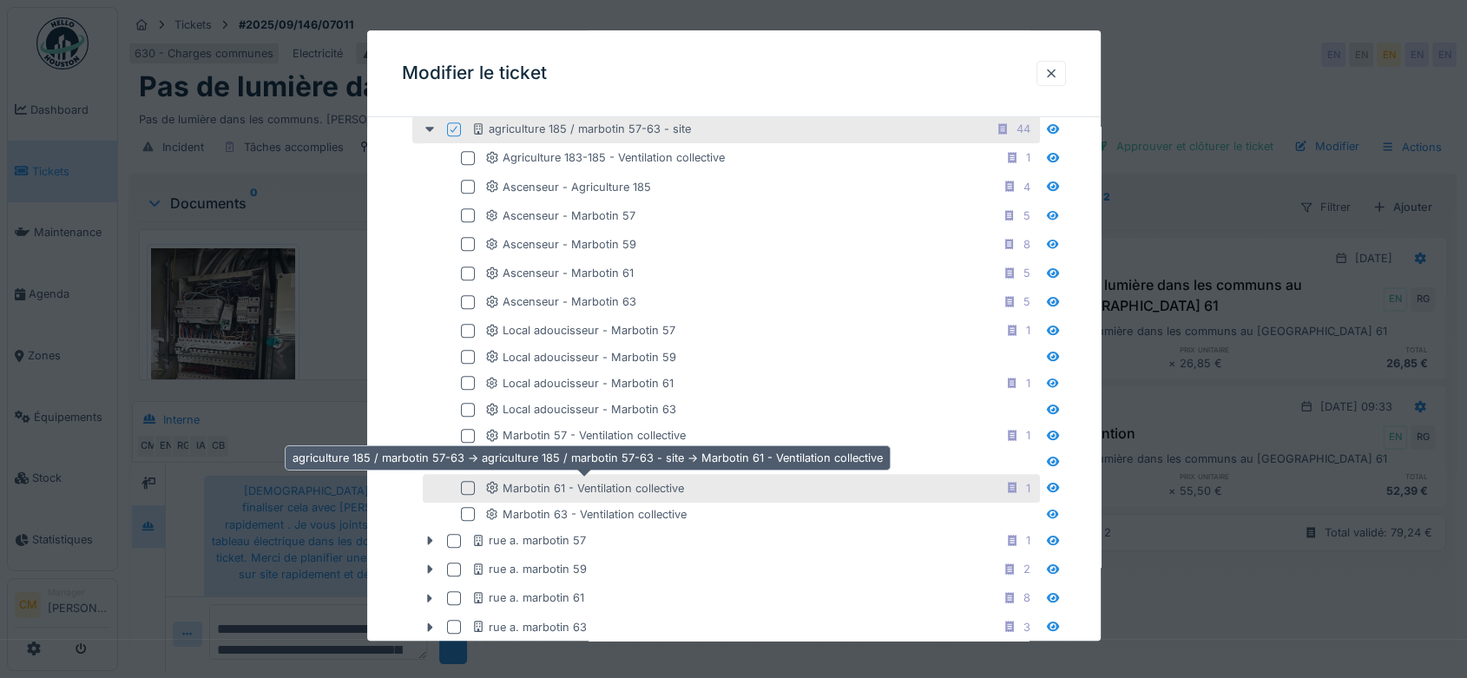
click at [575, 488] on div "Marbotin 61 - Ventilation collective" at bounding box center [584, 488] width 199 height 16
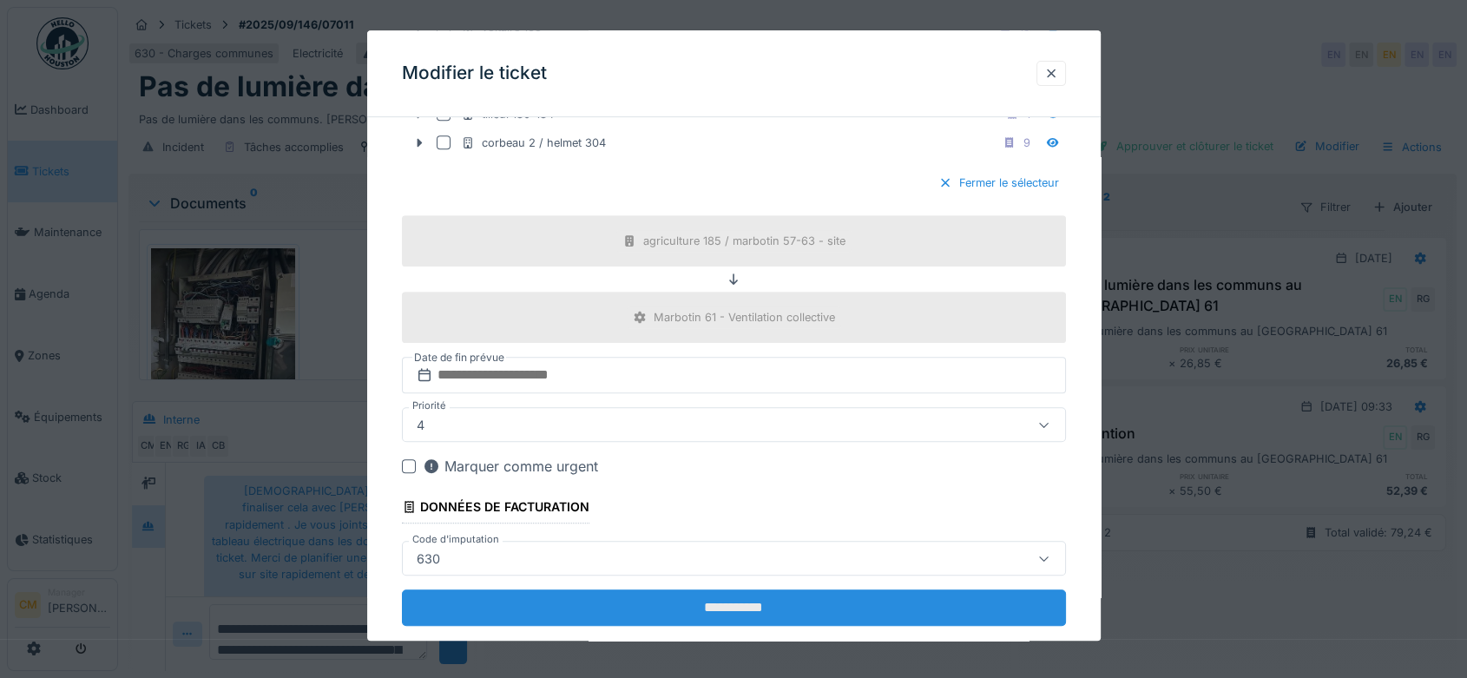
scroll to position [14, 0]
click at [743, 590] on input "**********" at bounding box center [734, 608] width 664 height 36
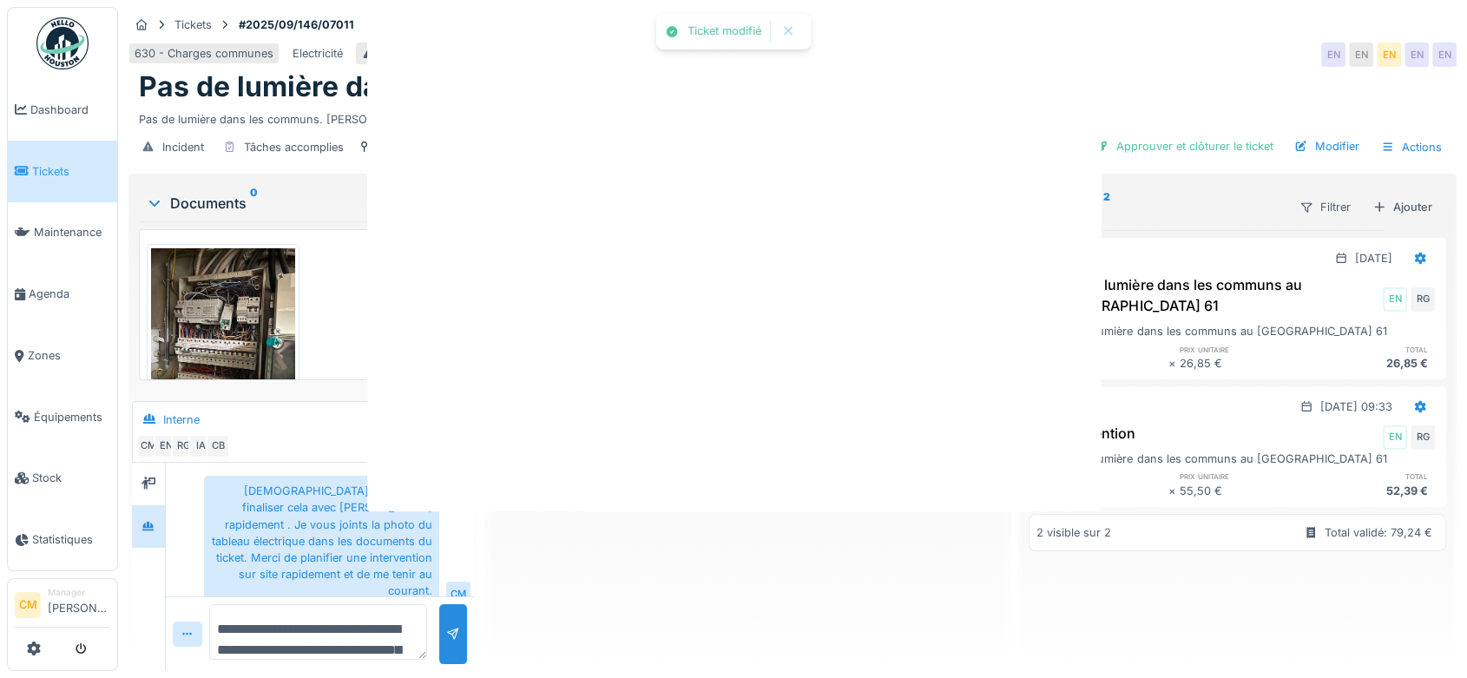
scroll to position [0, 0]
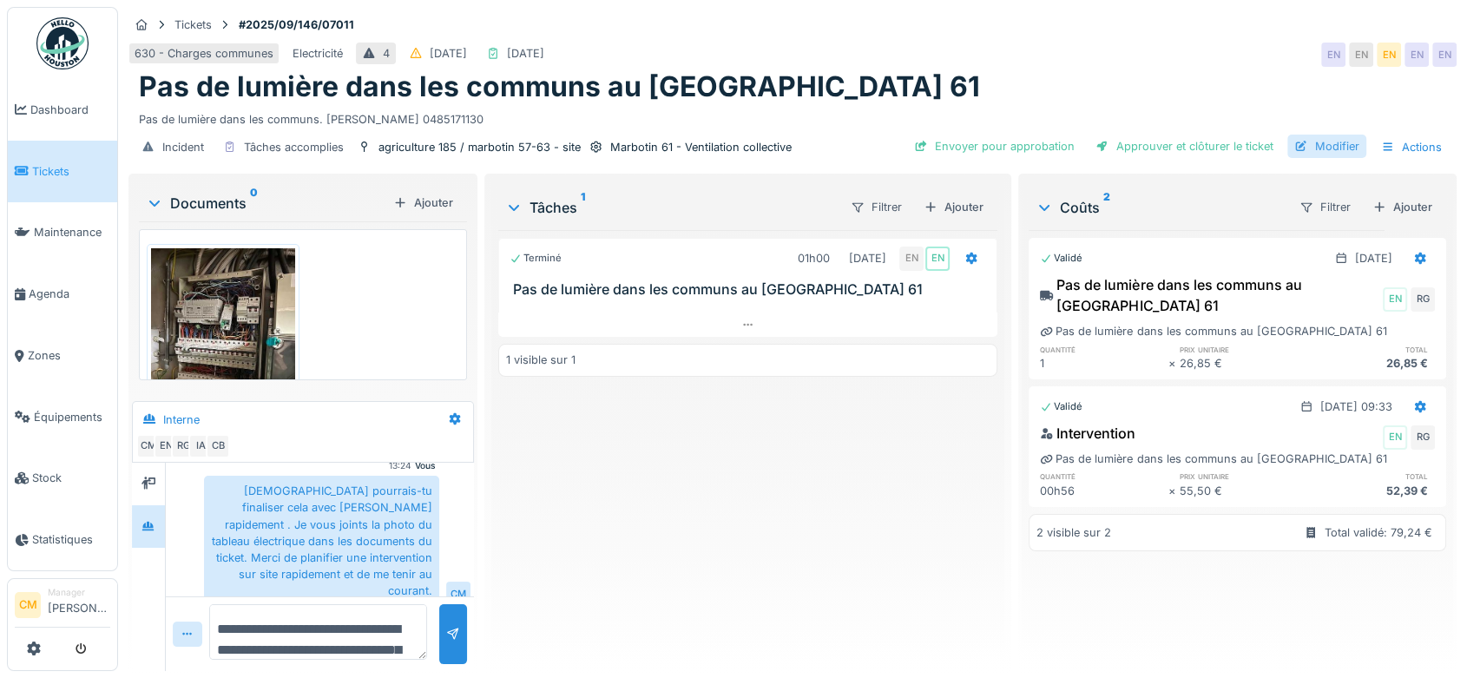
click at [1337, 135] on div "Modifier" at bounding box center [1326, 146] width 79 height 23
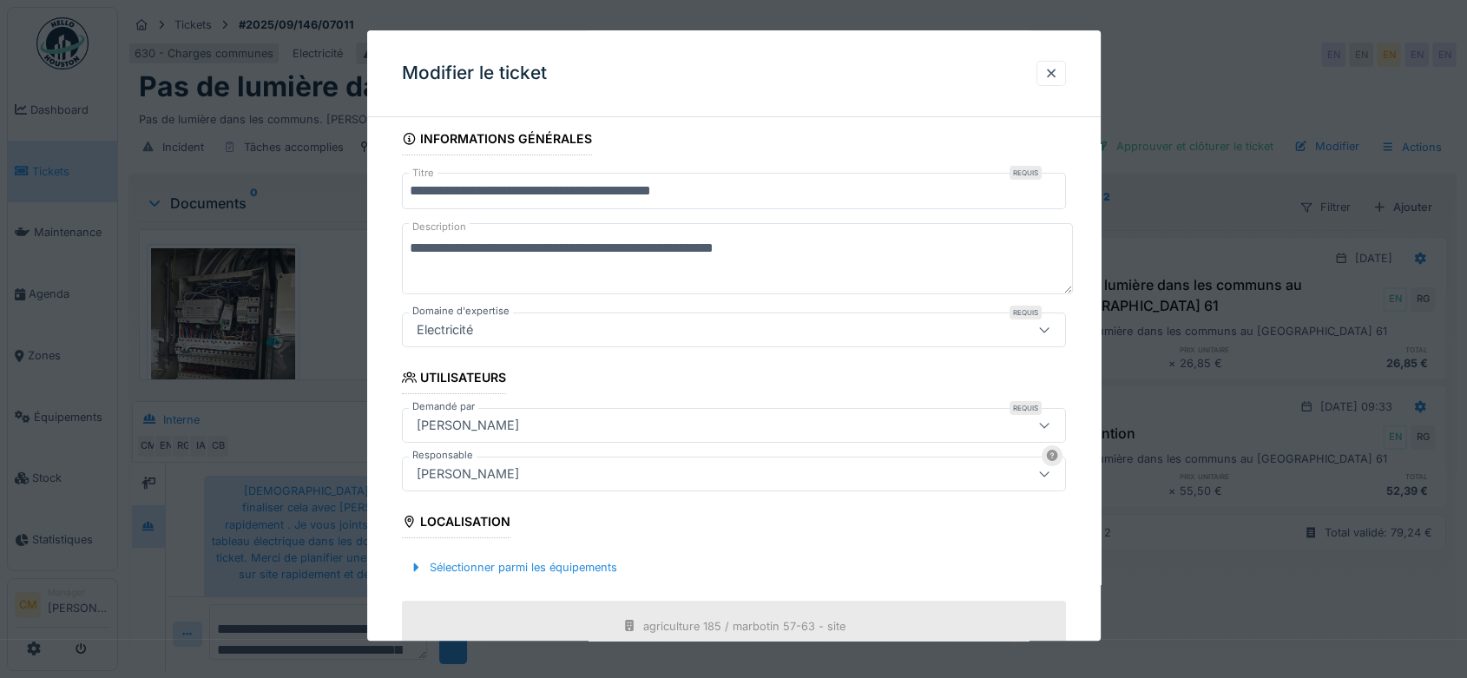
scroll to position [524, 0]
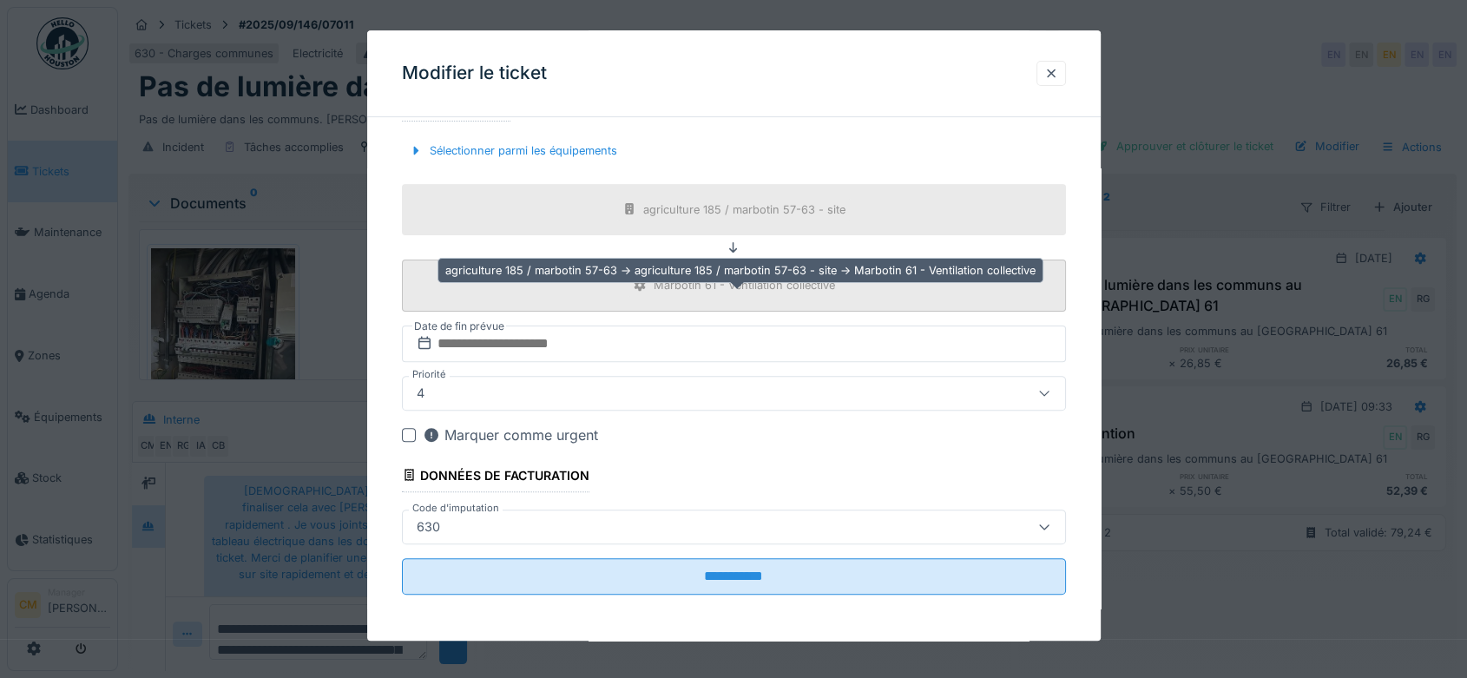
click at [756, 286] on div "Marbotin 61 - Ventilation collective" at bounding box center [744, 286] width 181 height 16
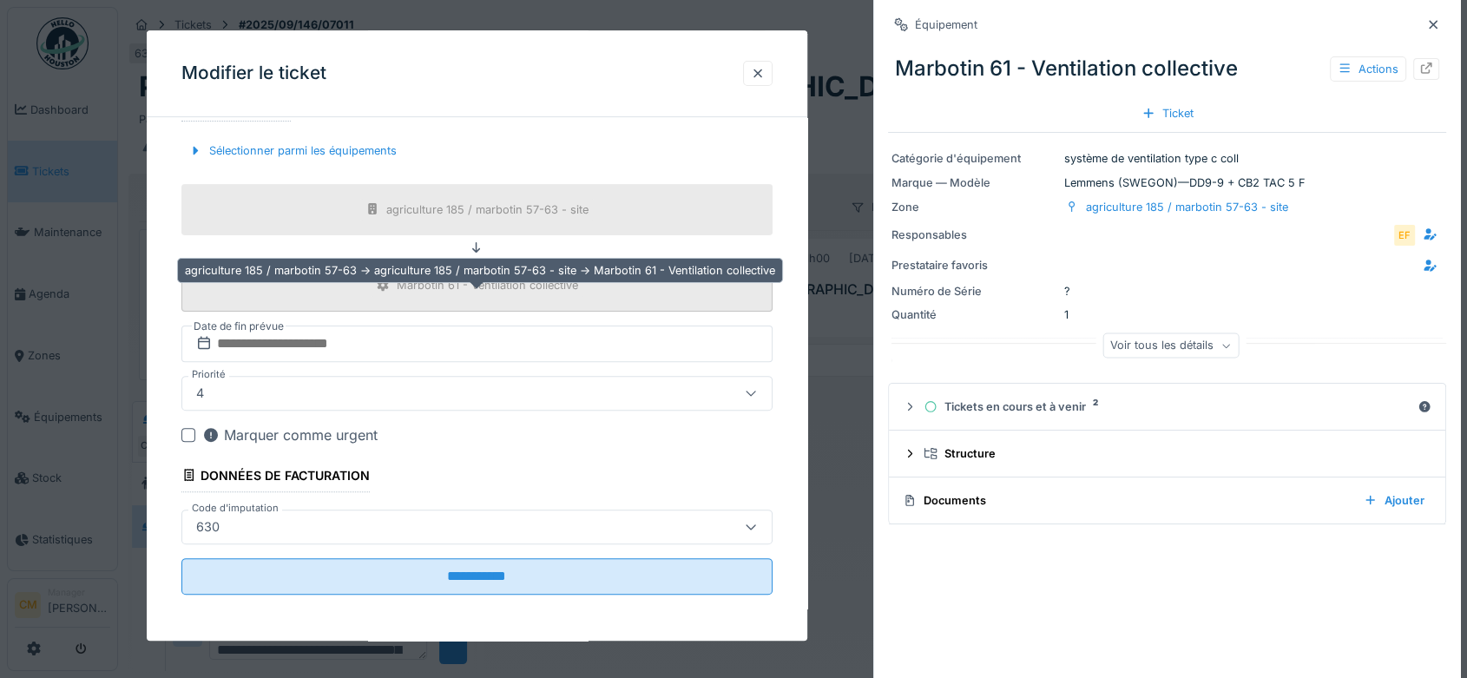
click at [474, 285] on div "Marbotin 61 - Ventilation collective" at bounding box center [487, 286] width 181 height 16
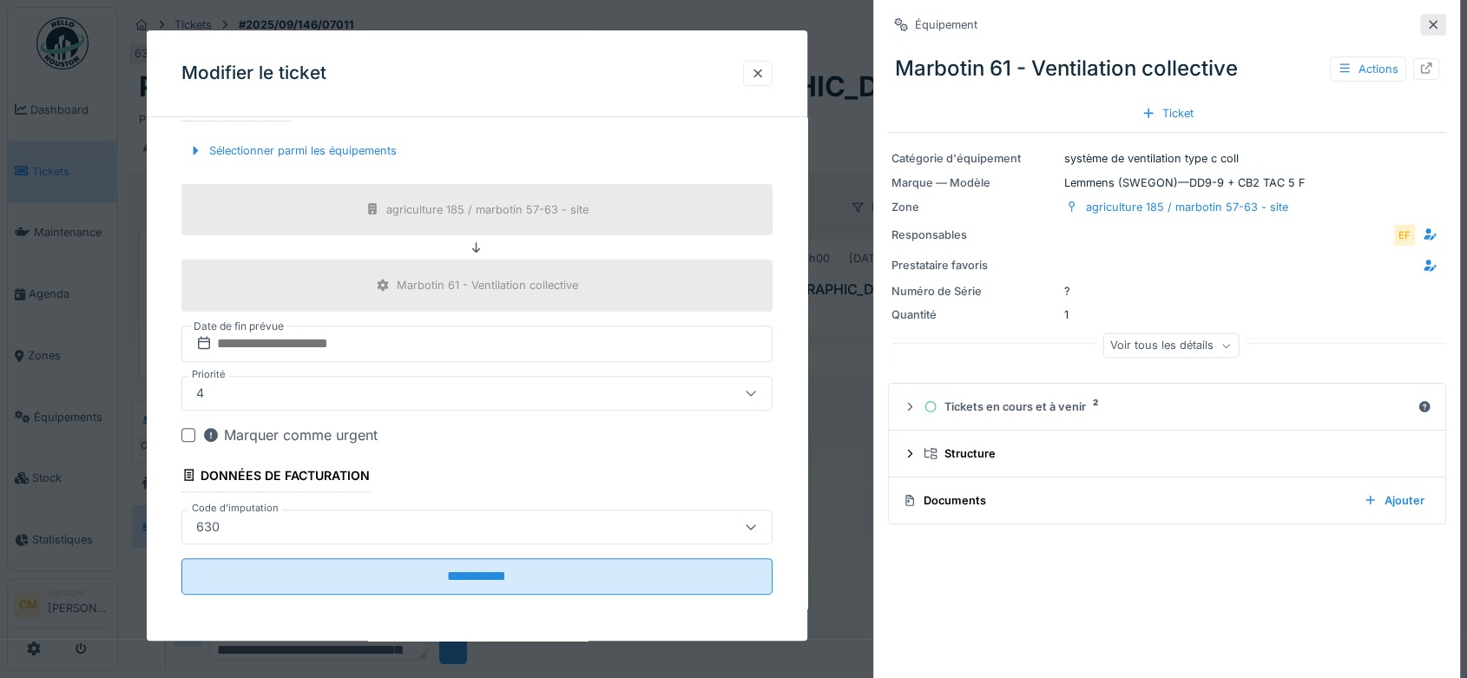
click at [1426, 25] on icon at bounding box center [1433, 24] width 14 height 11
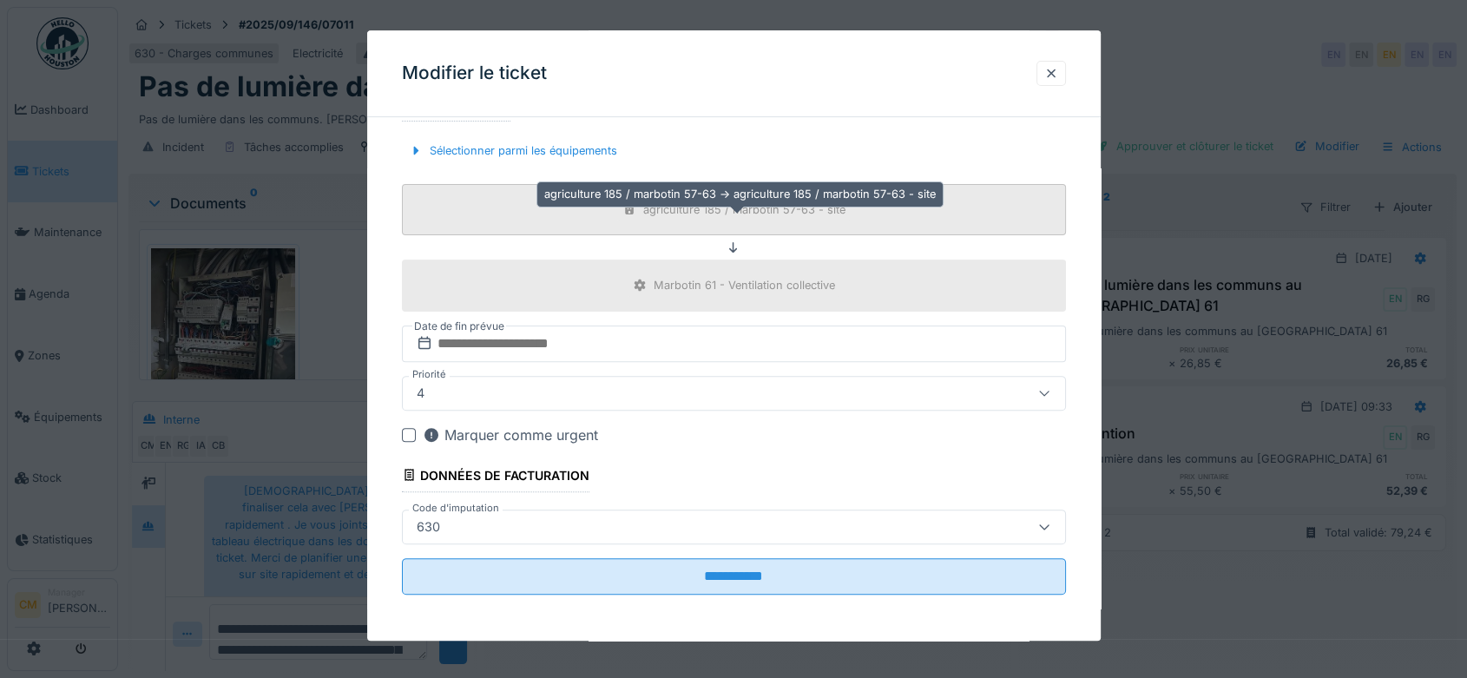
click at [732, 213] on div "agriculture 185 / marbotin 57-63 - site" at bounding box center [744, 209] width 202 height 16
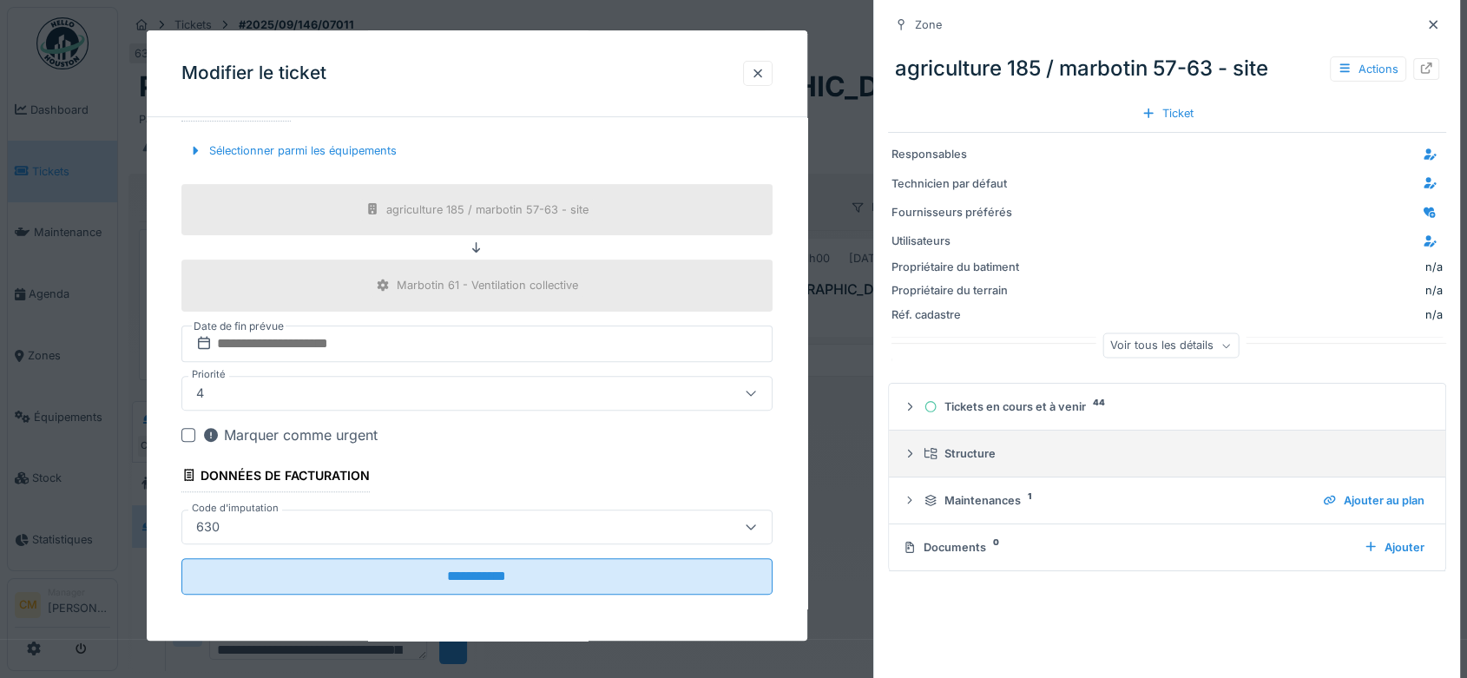
click at [911, 454] on icon at bounding box center [910, 453] width 14 height 11
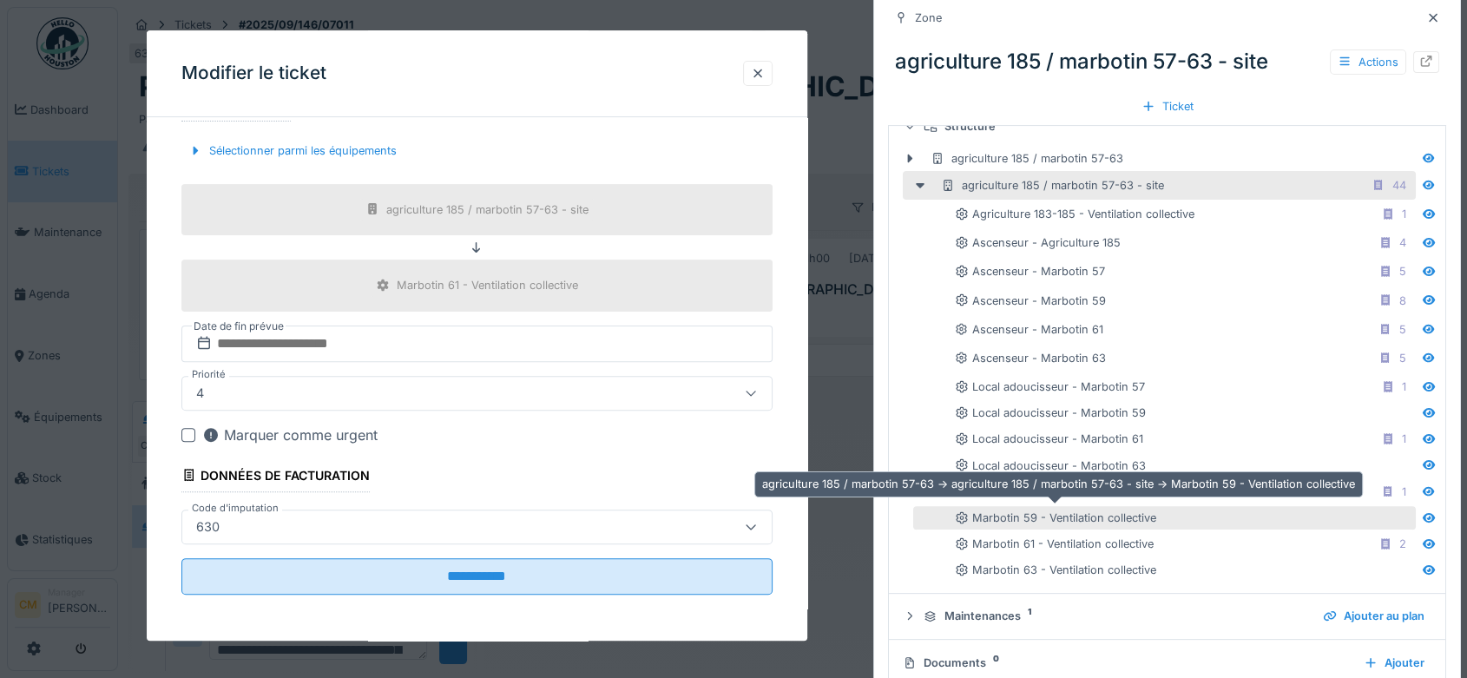
scroll to position [349, 0]
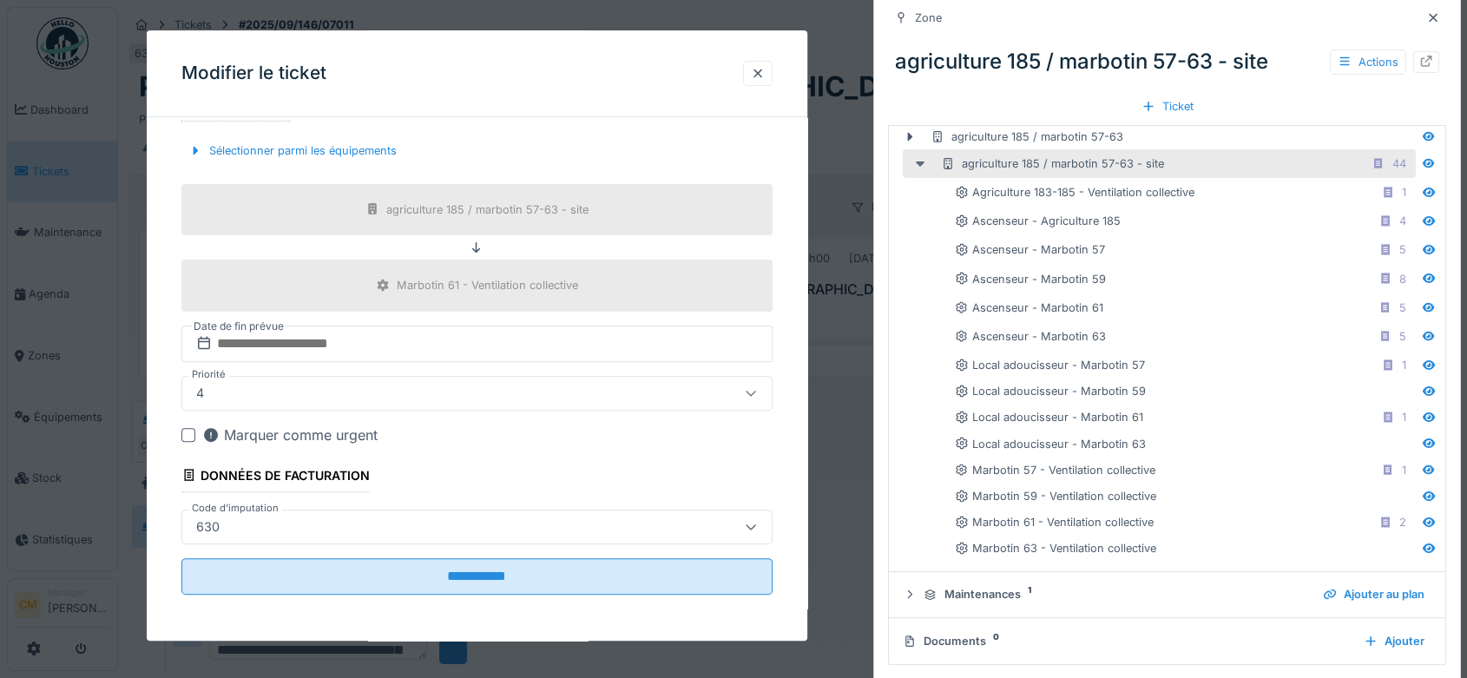
click at [915, 162] on icon at bounding box center [920, 163] width 14 height 11
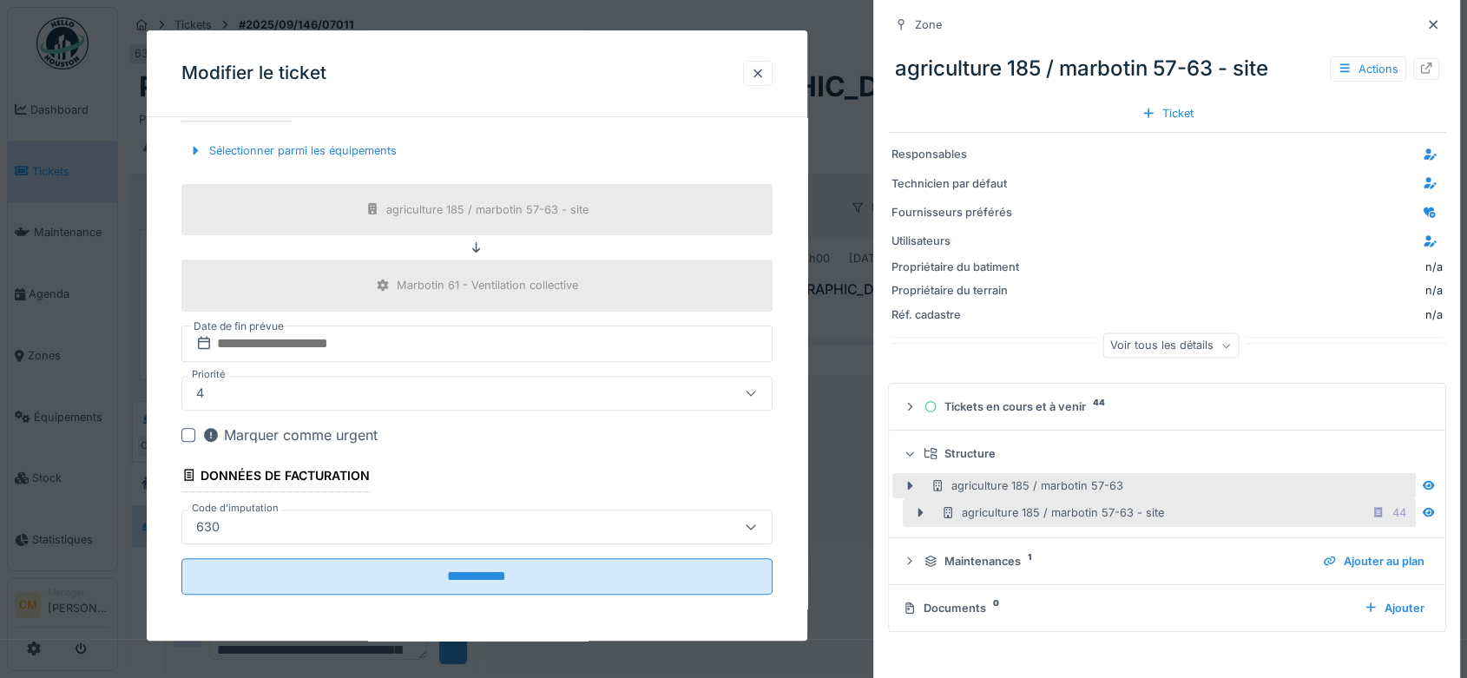
click at [965, 484] on div "agriculture 185 / marbotin 57-63" at bounding box center [1026, 485] width 193 height 16
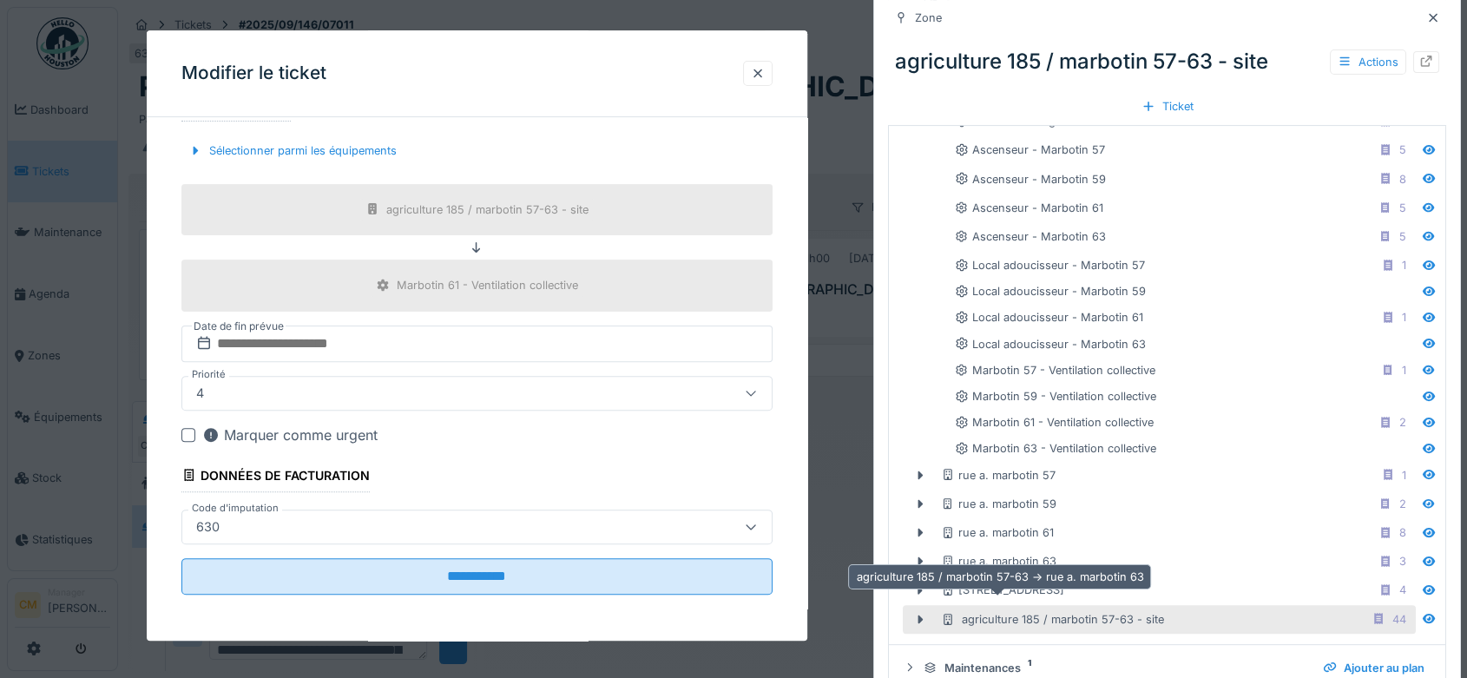
scroll to position [482, 0]
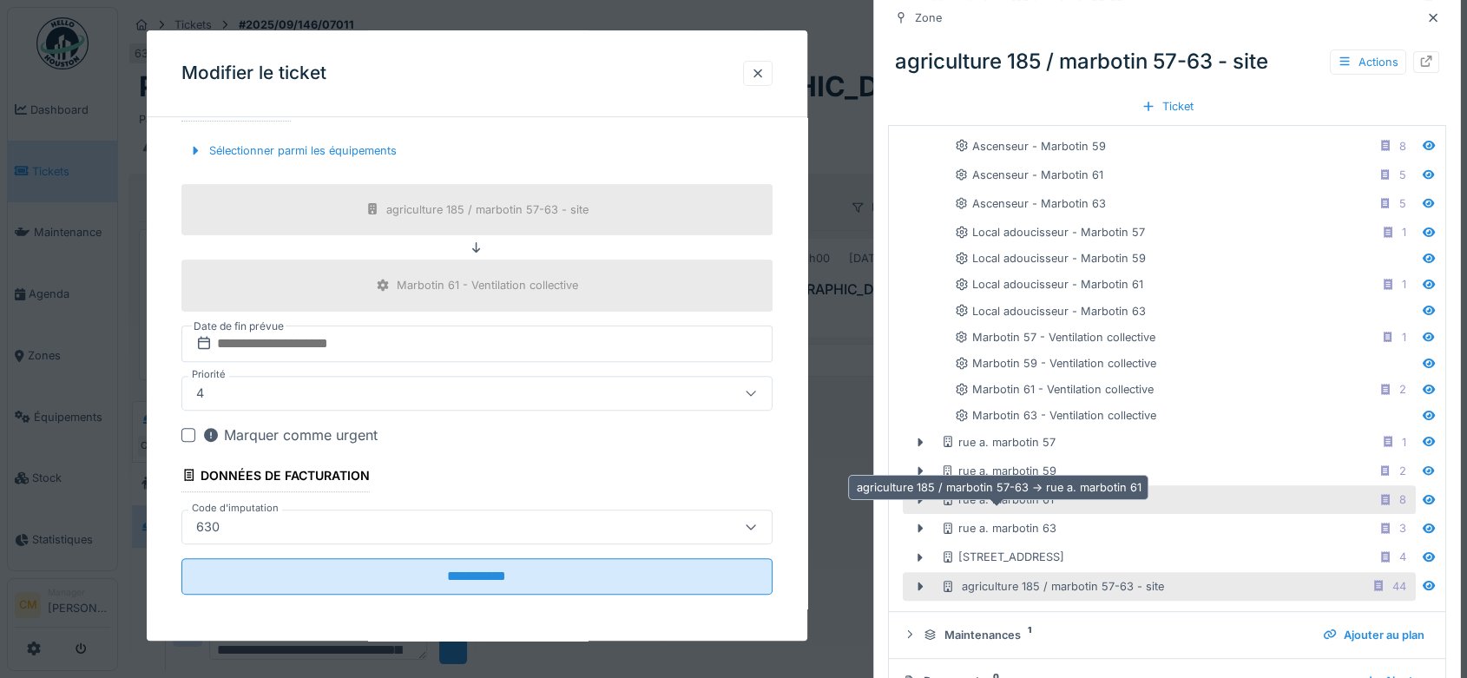
click at [1013, 499] on div "rue a. marbotin 61" at bounding box center [997, 499] width 113 height 16
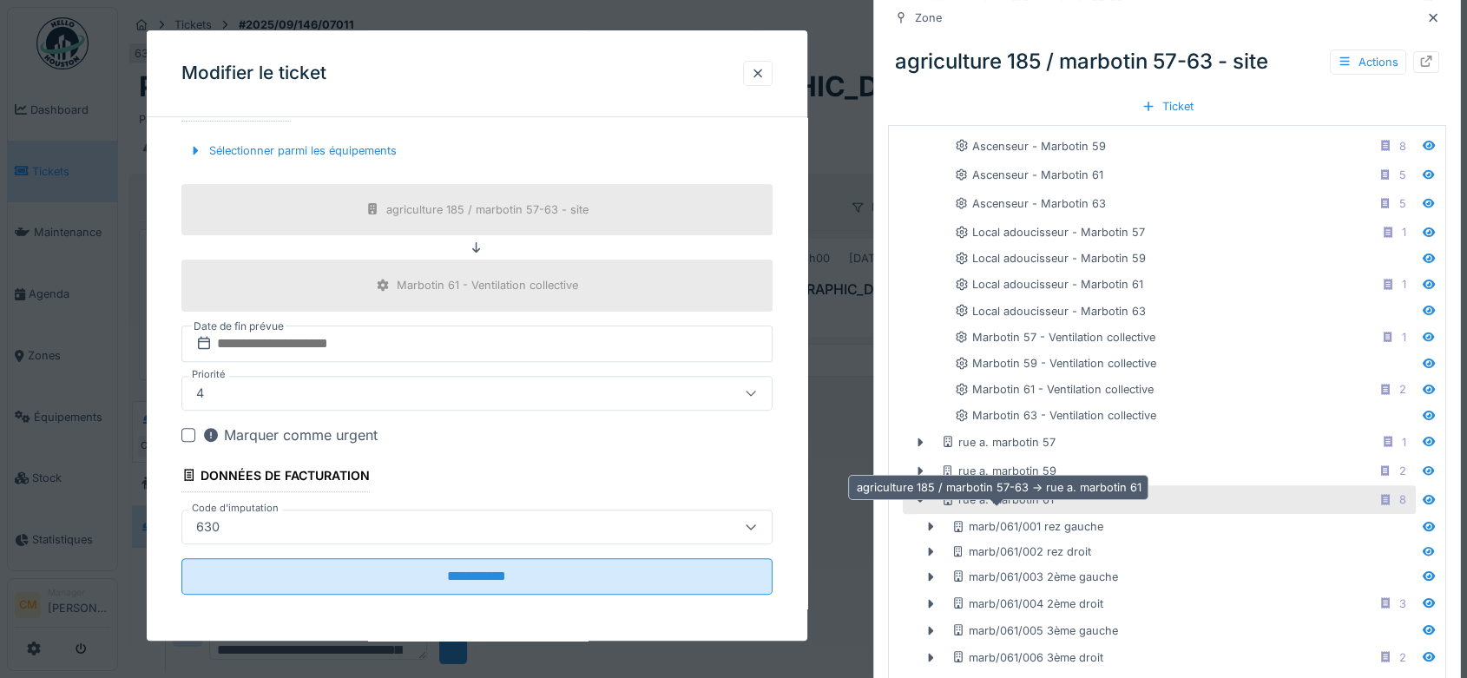
click at [1002, 497] on div "rue a. marbotin 61" at bounding box center [997, 499] width 113 height 16
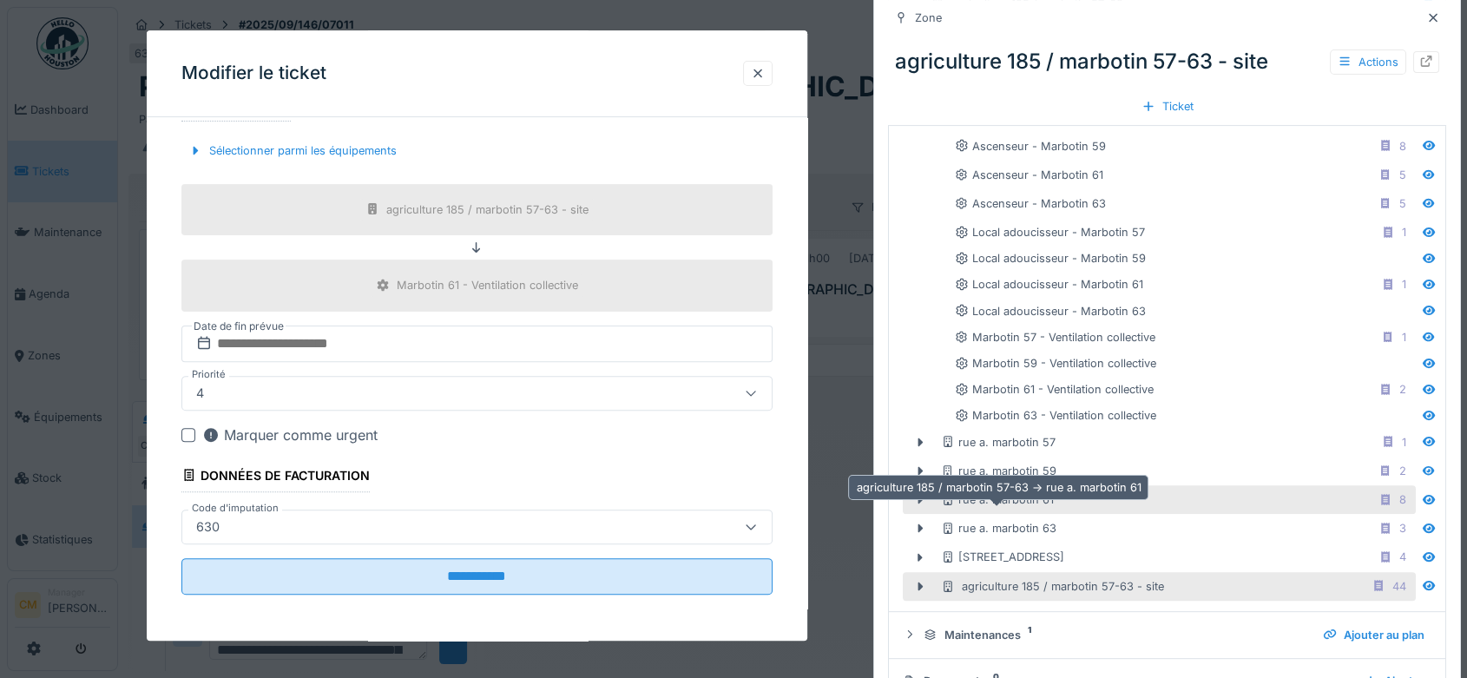
click at [1002, 497] on div "rue a. marbotin 61" at bounding box center [997, 499] width 113 height 16
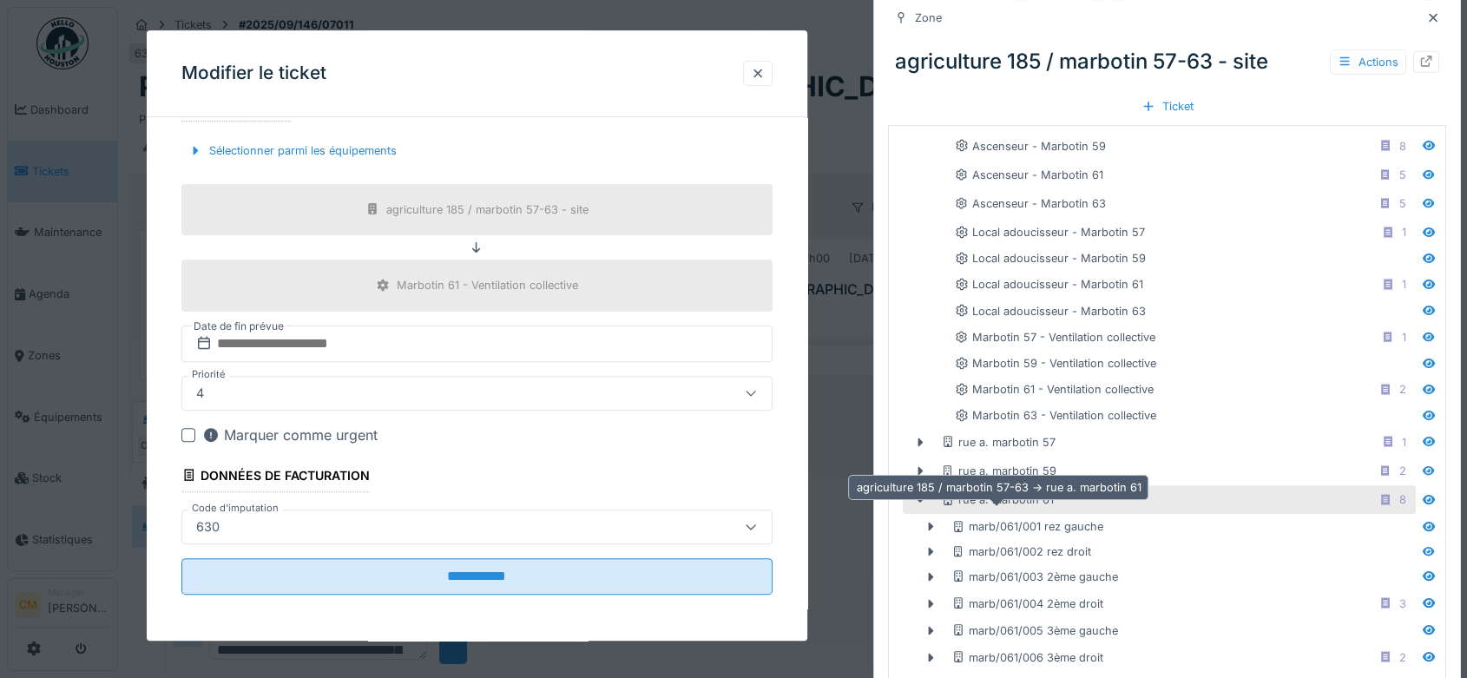
click at [961, 495] on div "rue a. marbotin 61" at bounding box center [997, 499] width 113 height 16
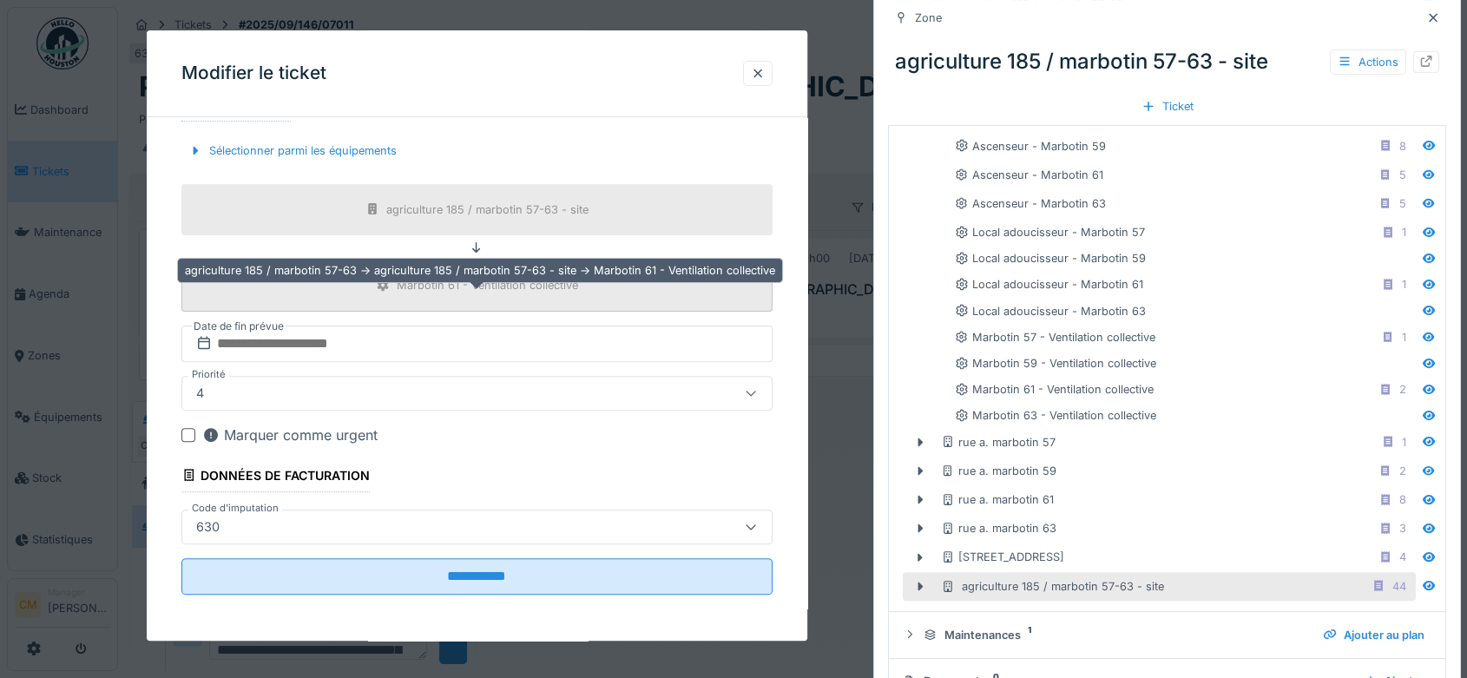
drag, startPoint x: 471, startPoint y: 289, endPoint x: 476, endPoint y: 281, distance: 8.9
click at [470, 288] on div "Marbotin 61 - Ventilation collective" at bounding box center [487, 286] width 181 height 16
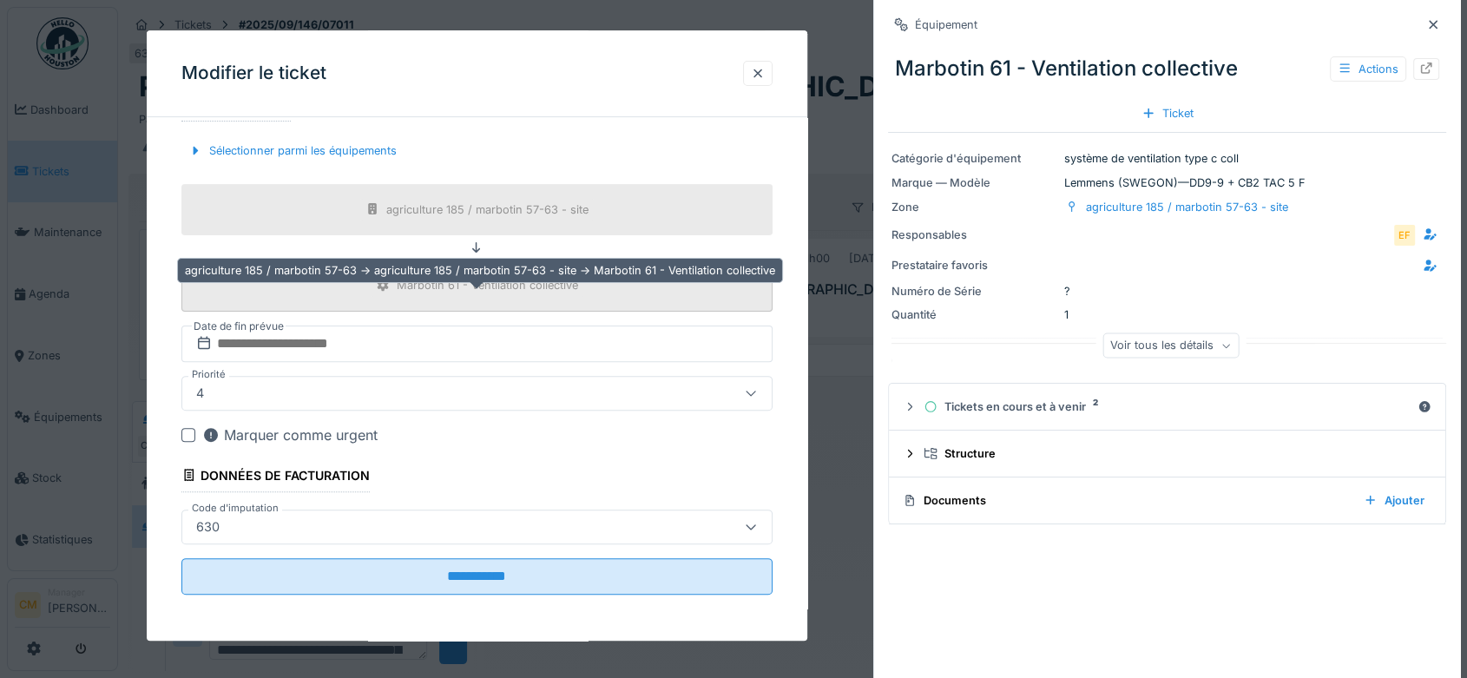
click at [487, 275] on div "Marbotin 61 - Ventilation collective" at bounding box center [477, 286] width 214 height 22
click at [471, 282] on div "Marbotin 61 - Ventilation collective" at bounding box center [487, 286] width 181 height 16
drag, startPoint x: 460, startPoint y: 287, endPoint x: 384, endPoint y: 288, distance: 75.5
click at [384, 288] on icon at bounding box center [383, 284] width 14 height 11
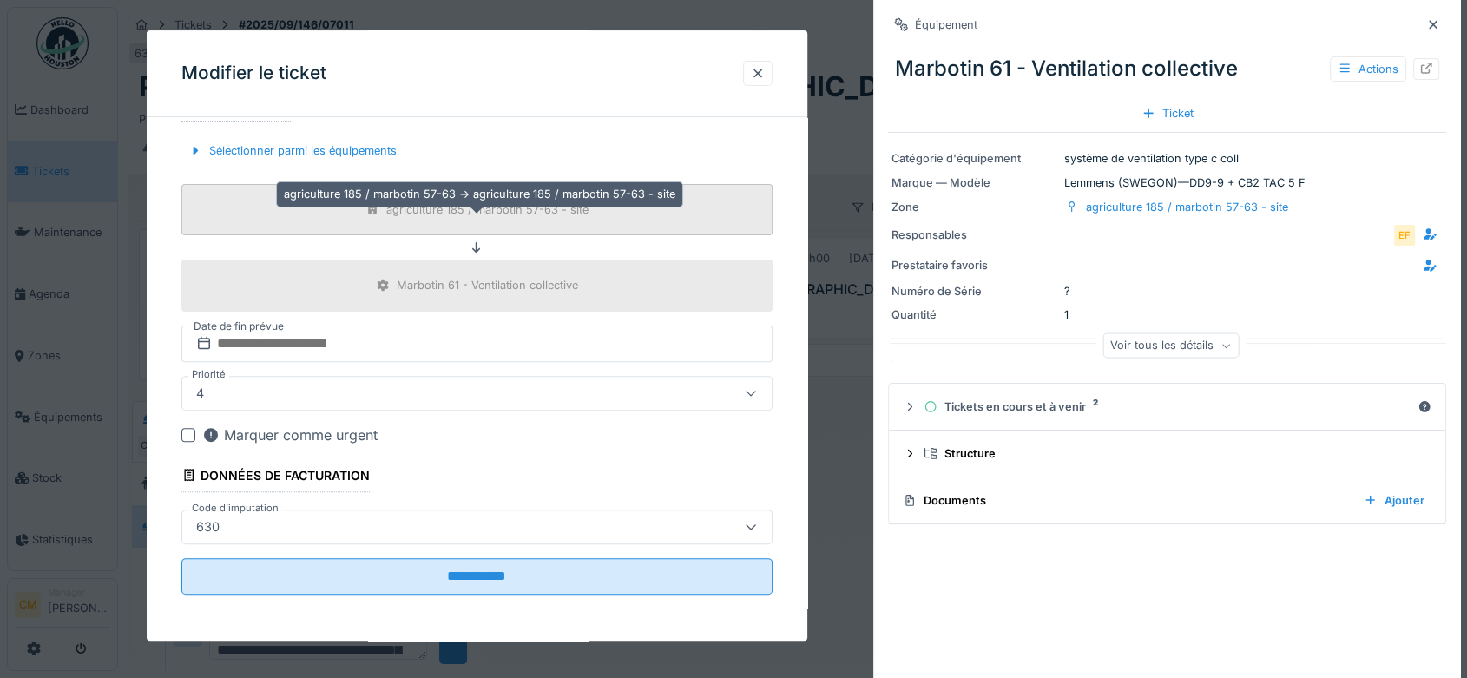
click at [463, 207] on div "agriculture 185 / marbotin 57-63 - site" at bounding box center [487, 209] width 202 height 16
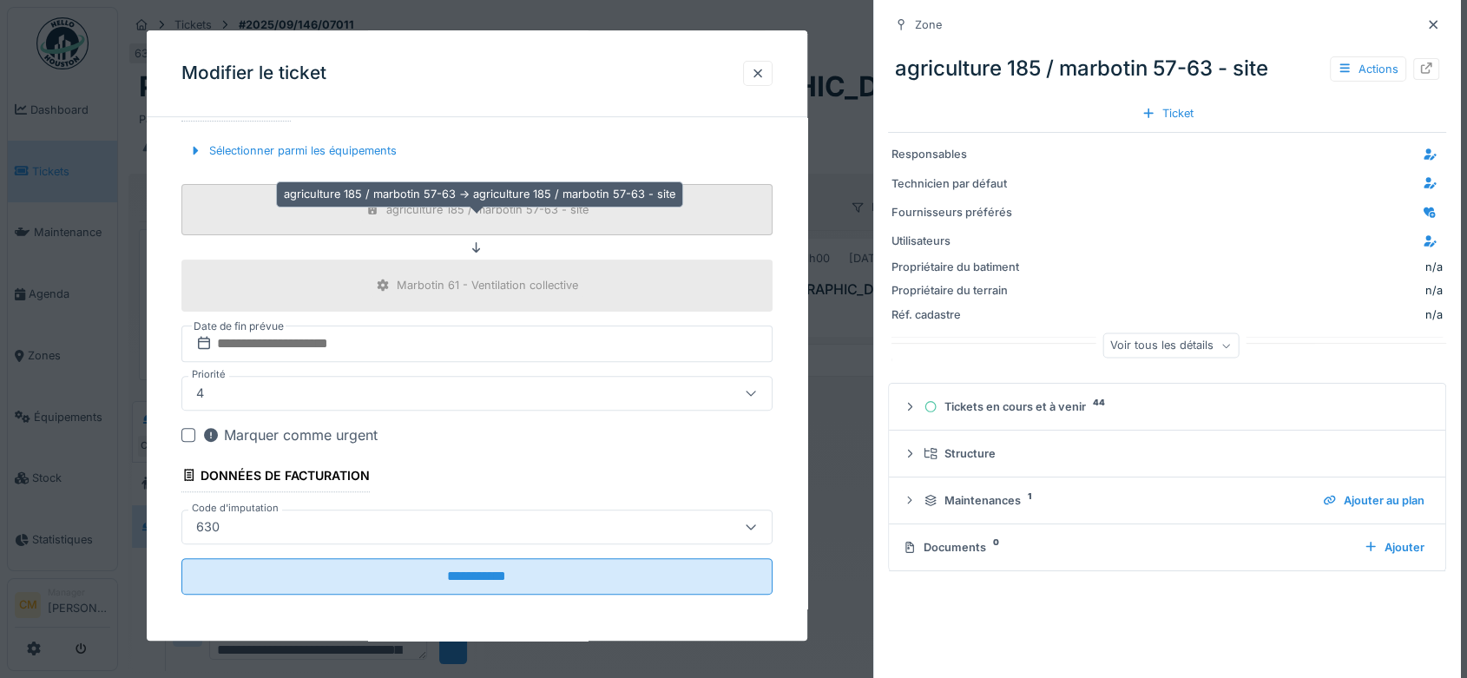
click at [458, 211] on div "agriculture 185 / marbotin 57-63 - site" at bounding box center [487, 209] width 202 height 16
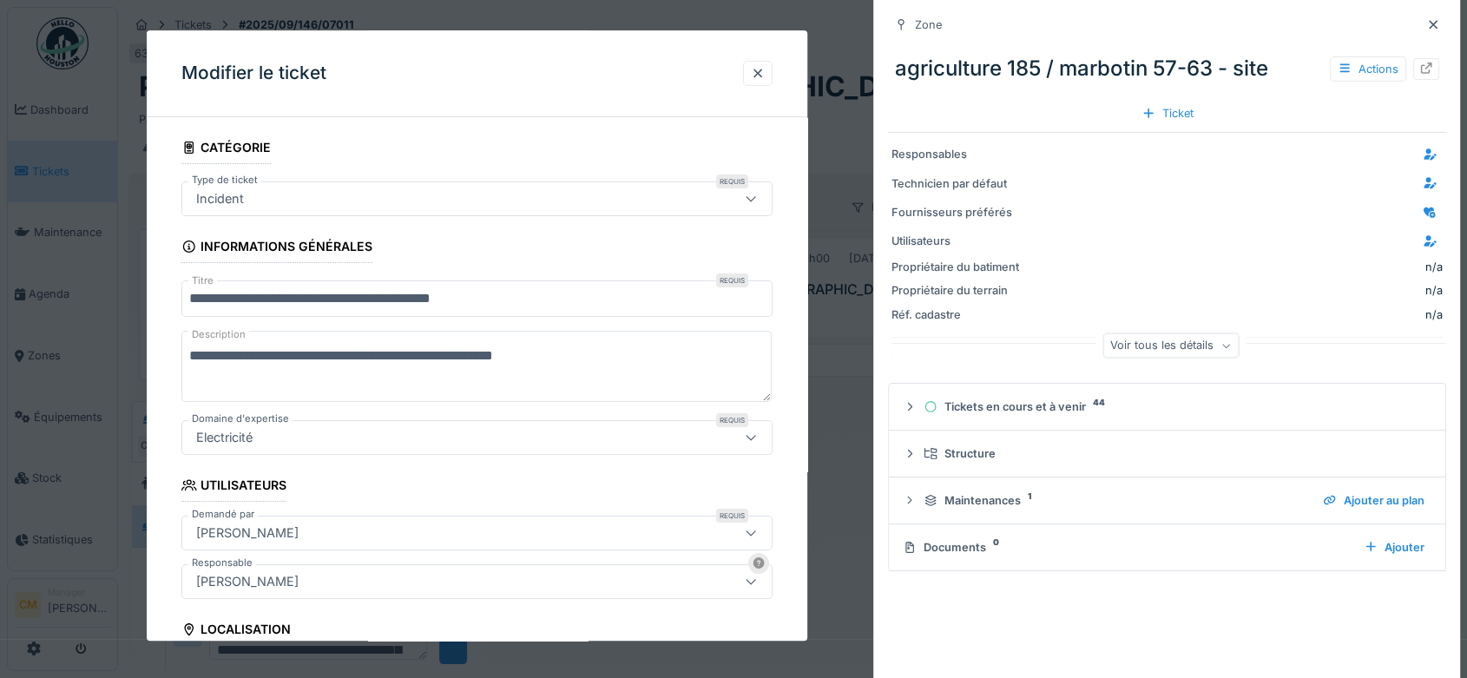
scroll to position [524, 0]
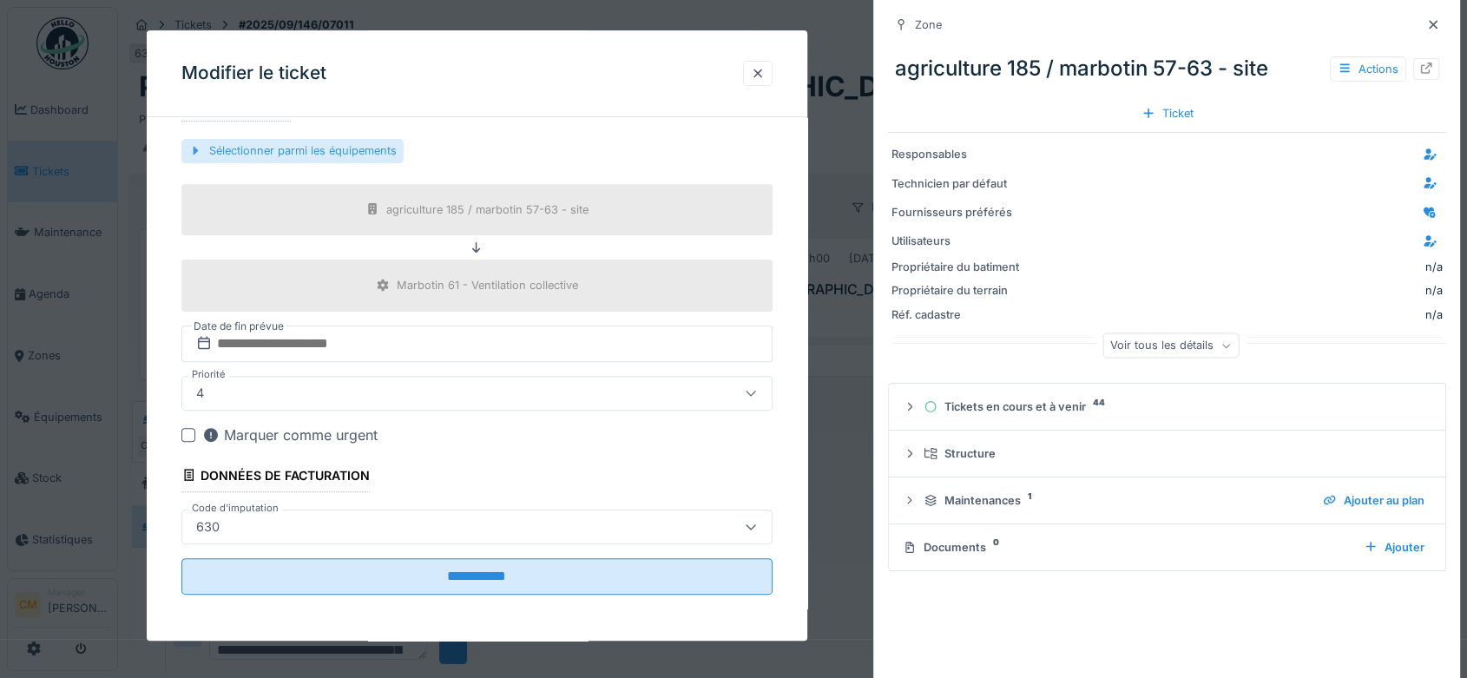
click at [310, 154] on div "Sélectionner parmi les équipements" at bounding box center [292, 150] width 222 height 23
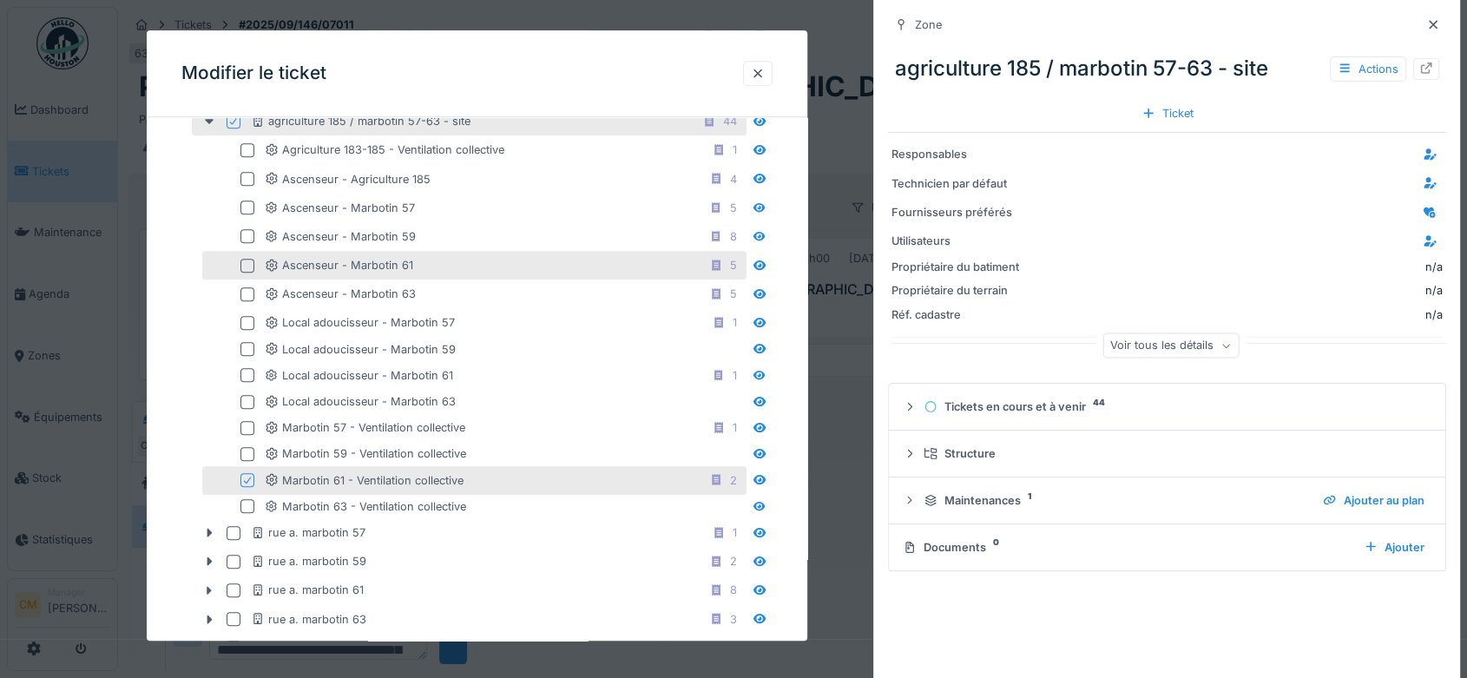
scroll to position [1199, 0]
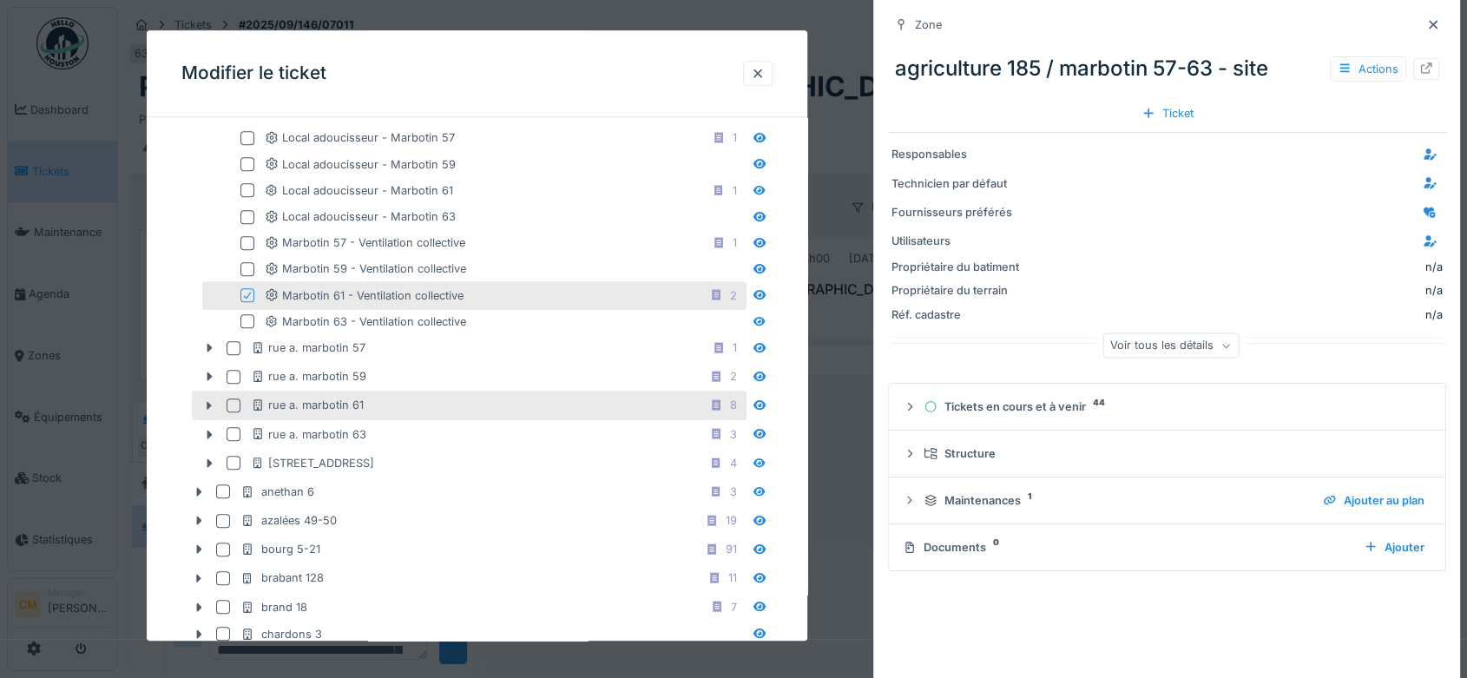
click at [229, 401] on div at bounding box center [234, 405] width 14 height 14
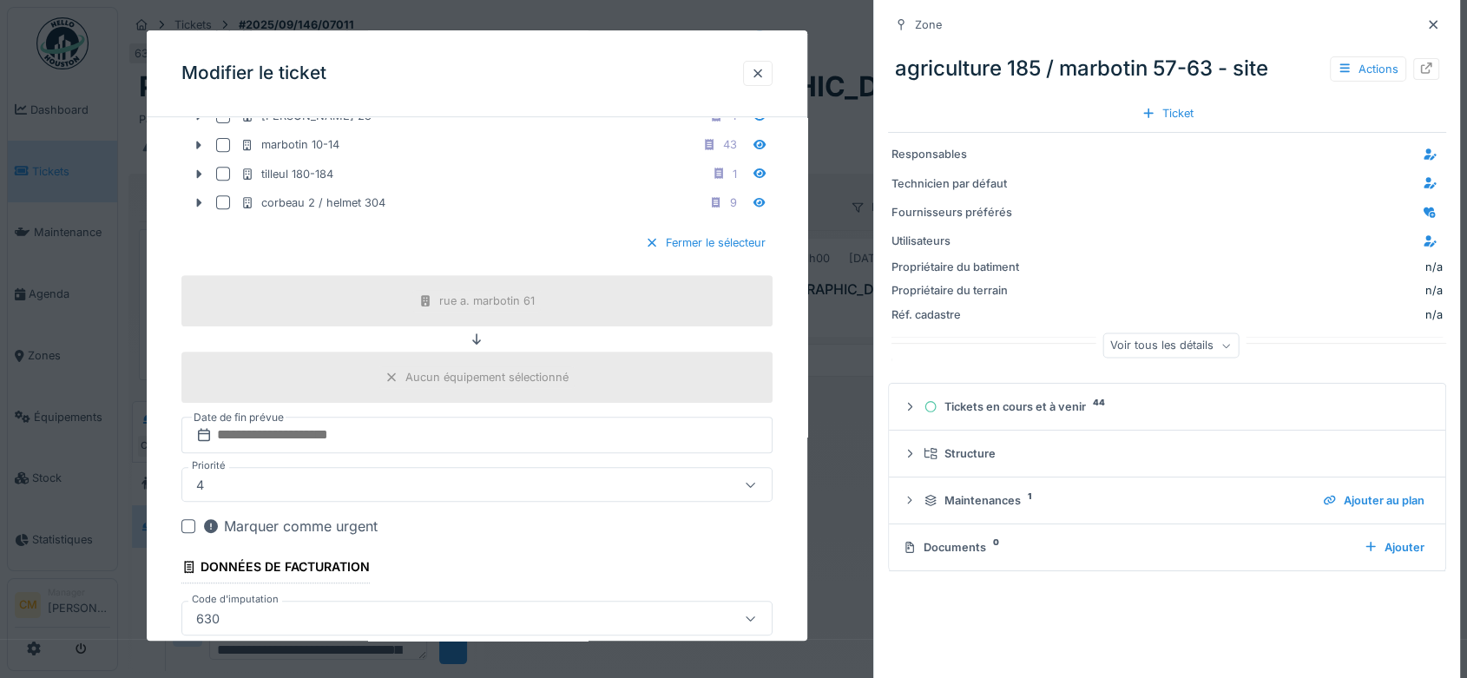
scroll to position [7368, 0]
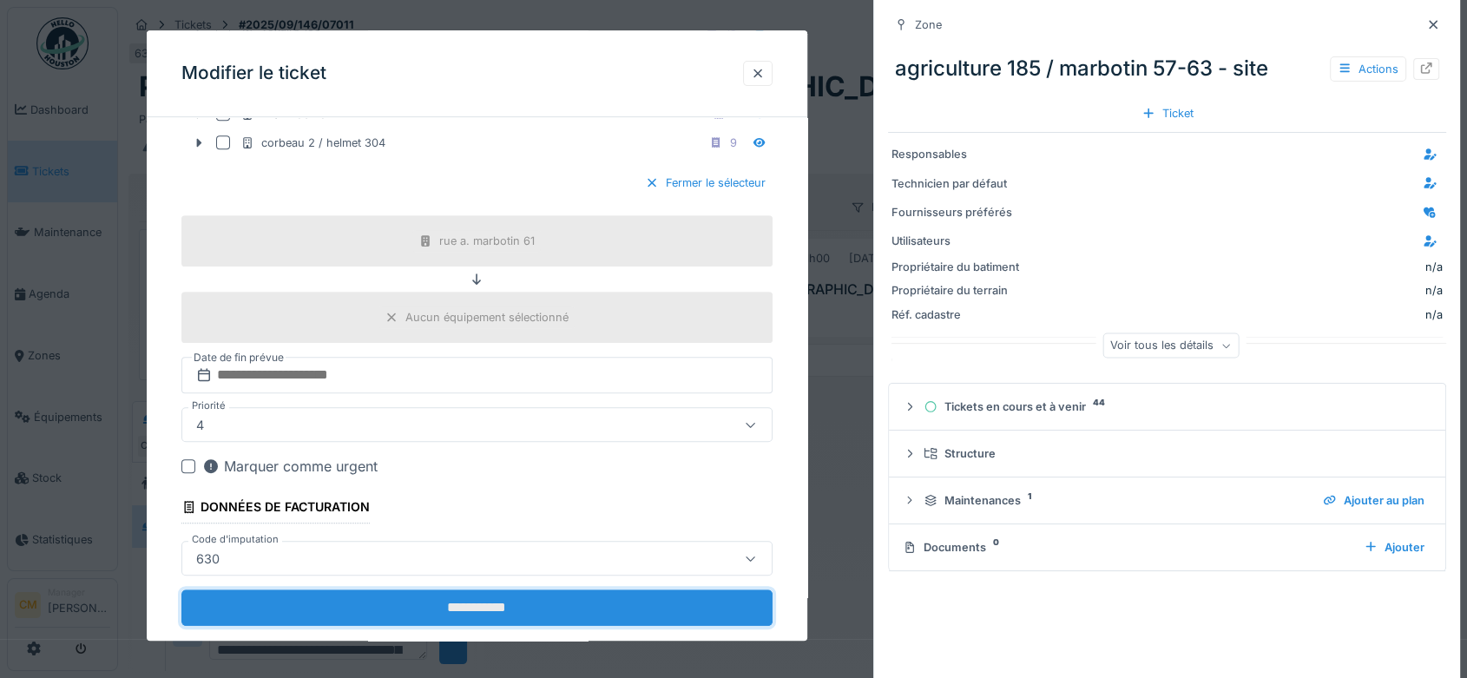
click at [482, 590] on input "**********" at bounding box center [476, 608] width 591 height 36
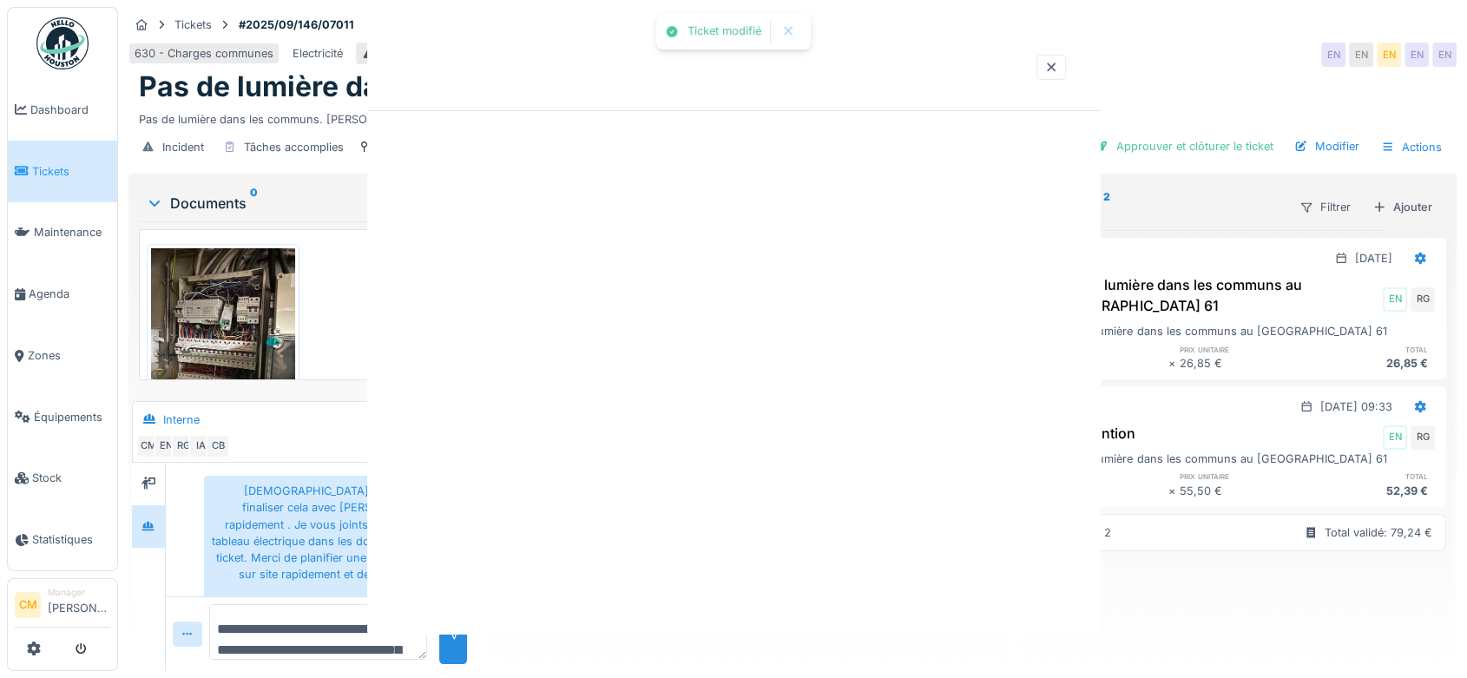
scroll to position [0, 0]
